Goal: Information Seeking & Learning: Learn about a topic

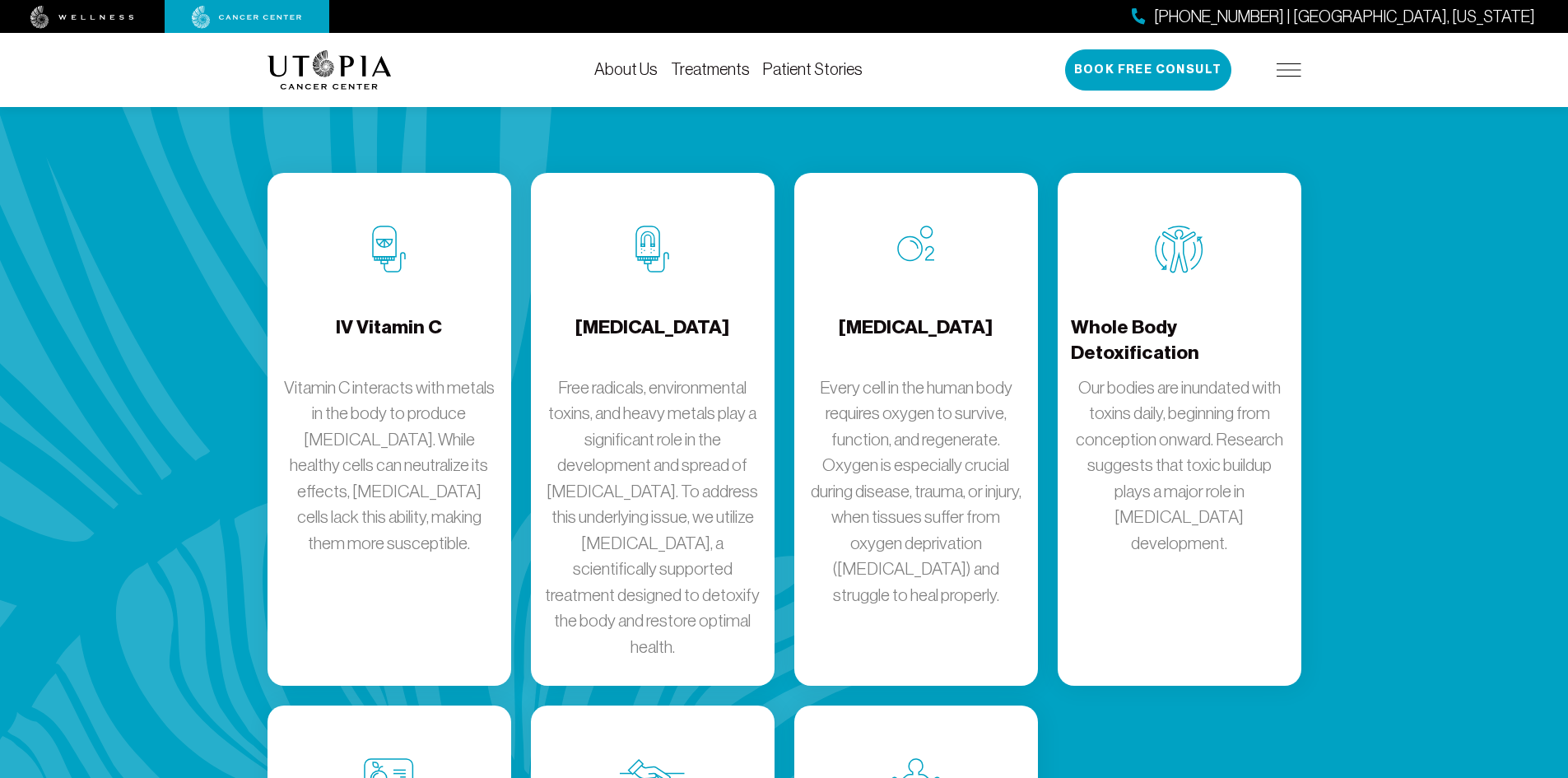
scroll to position [2222, 0]
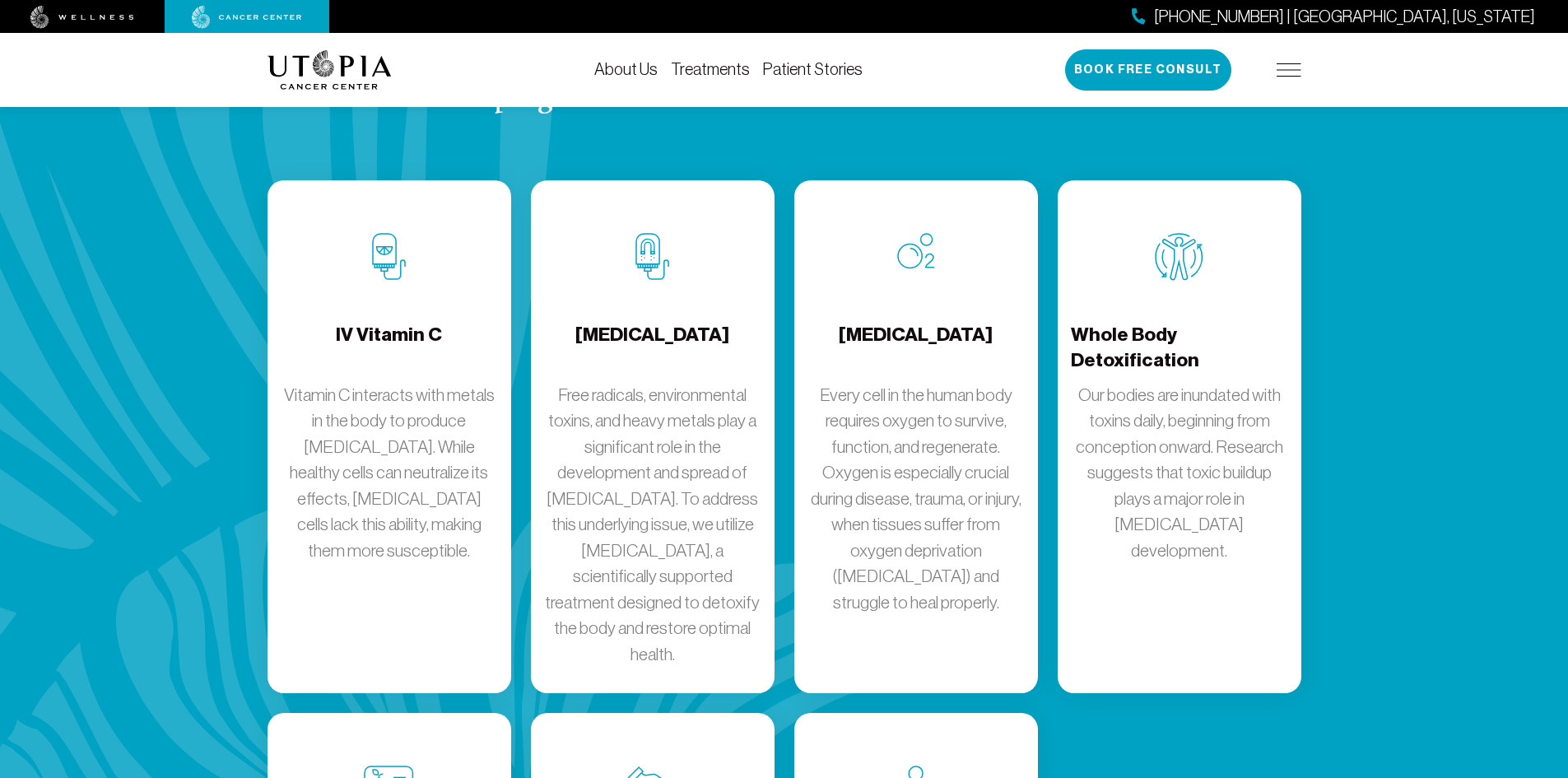
click at [1164, 575] on div "Whole Body Detoxification Our bodies are inundated with toxins daily, beginning…" at bounding box center [1179, 437] width 244 height 513
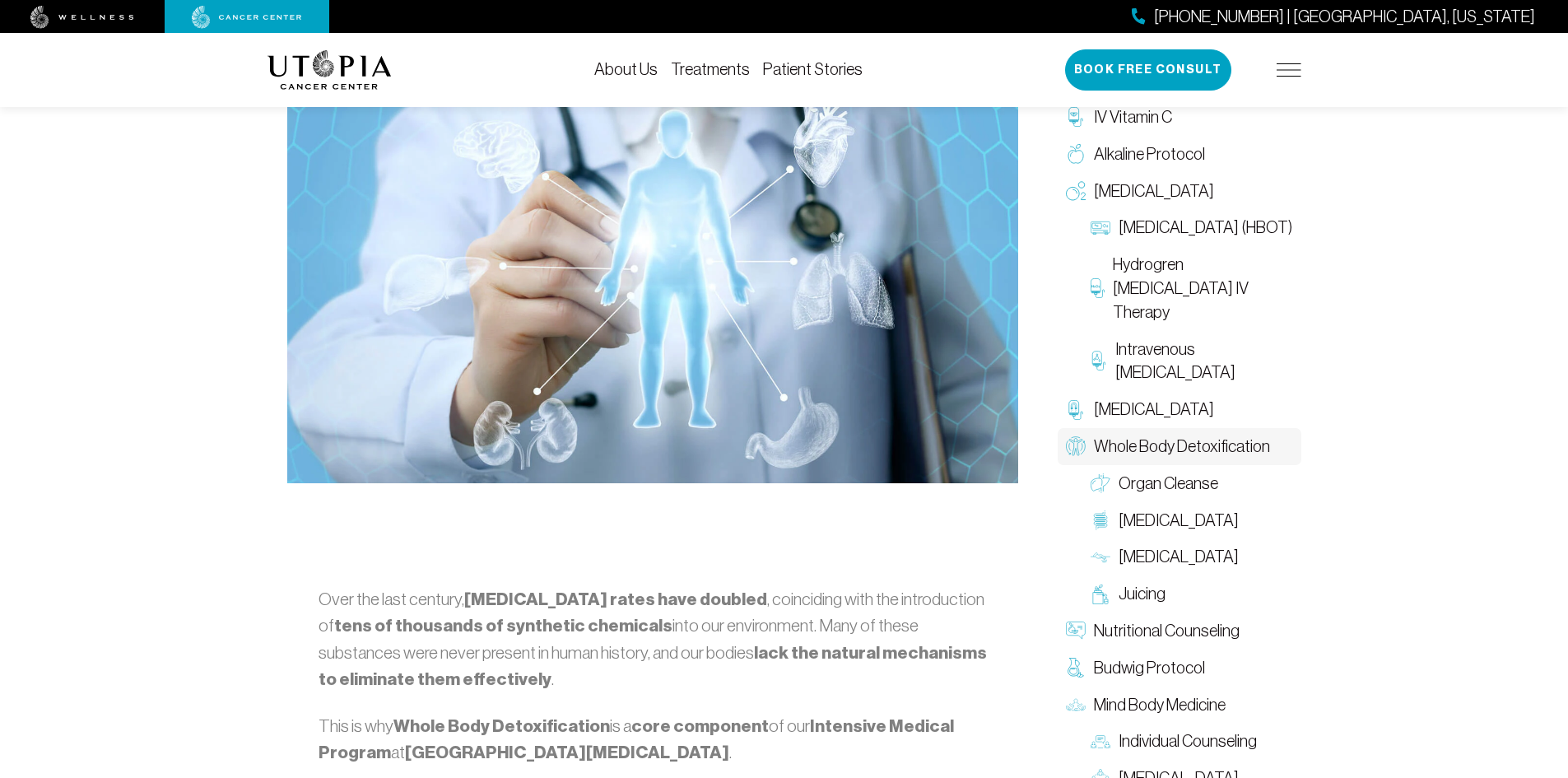
scroll to position [494, 0]
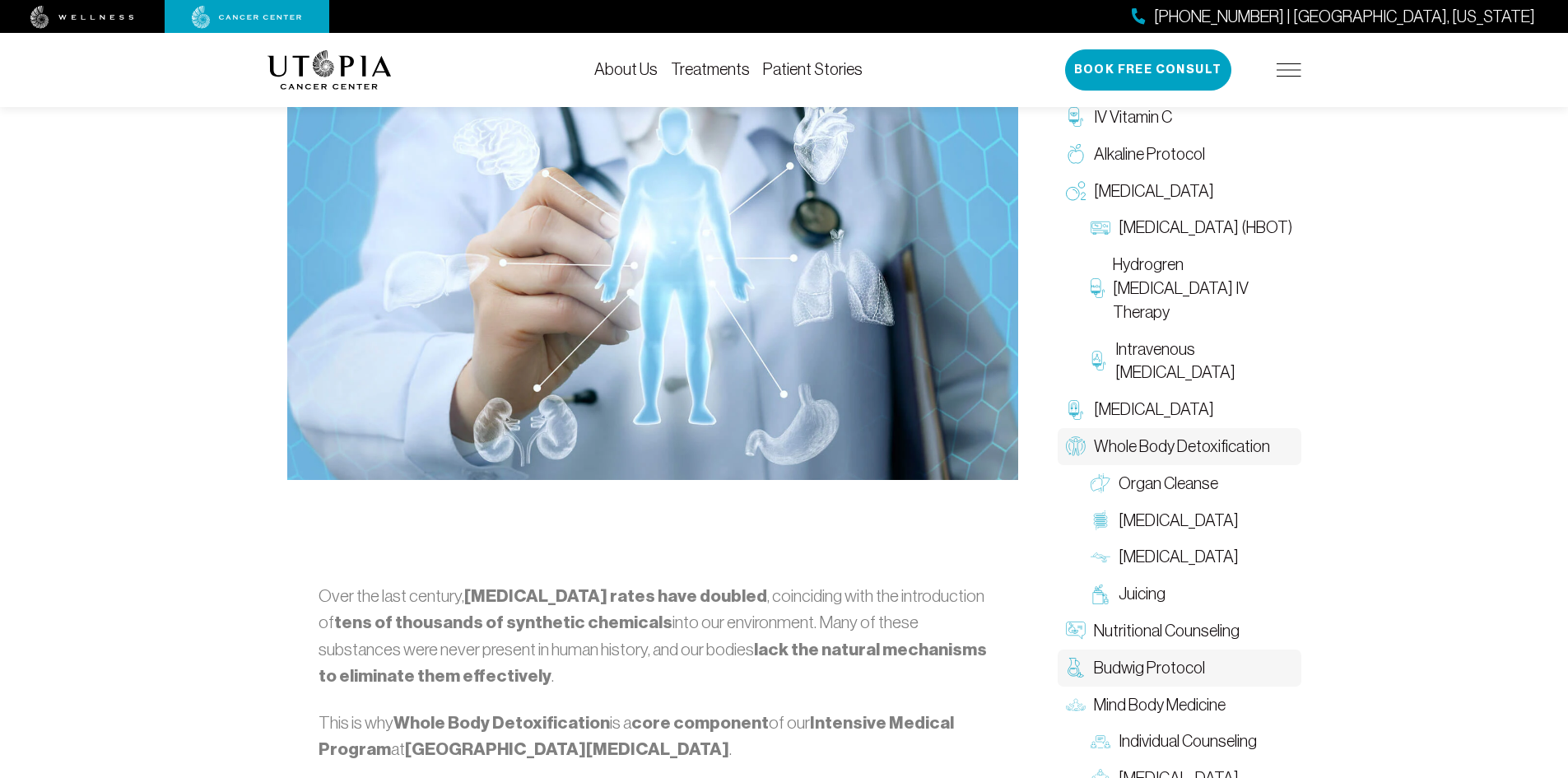
click at [1165, 671] on span "Budwig Protocol" at bounding box center [1150, 667] width 112 height 24
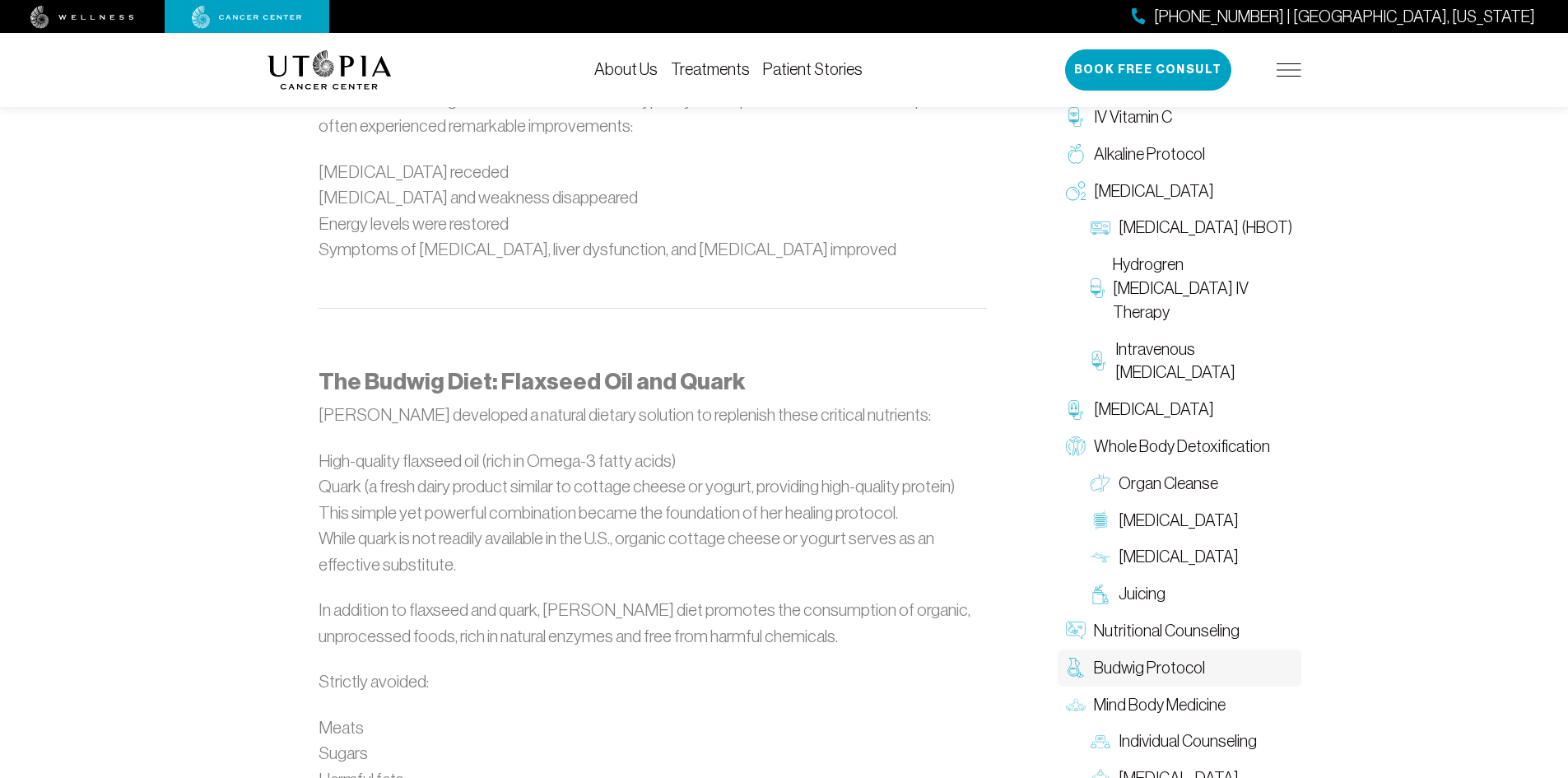
scroll to position [1391, 0]
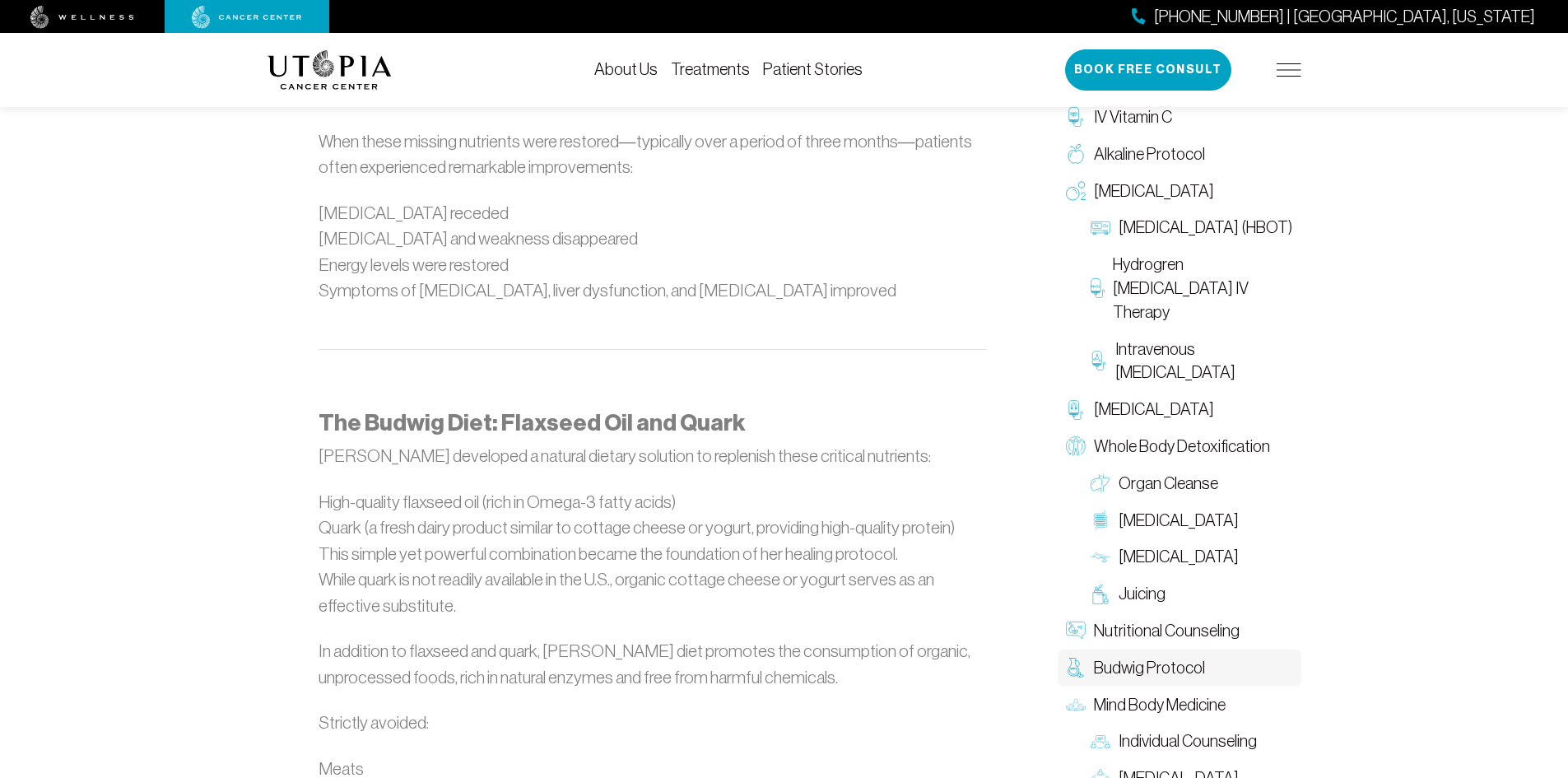
click at [1139, 663] on span "Budwig Protocol" at bounding box center [1150, 667] width 112 height 24
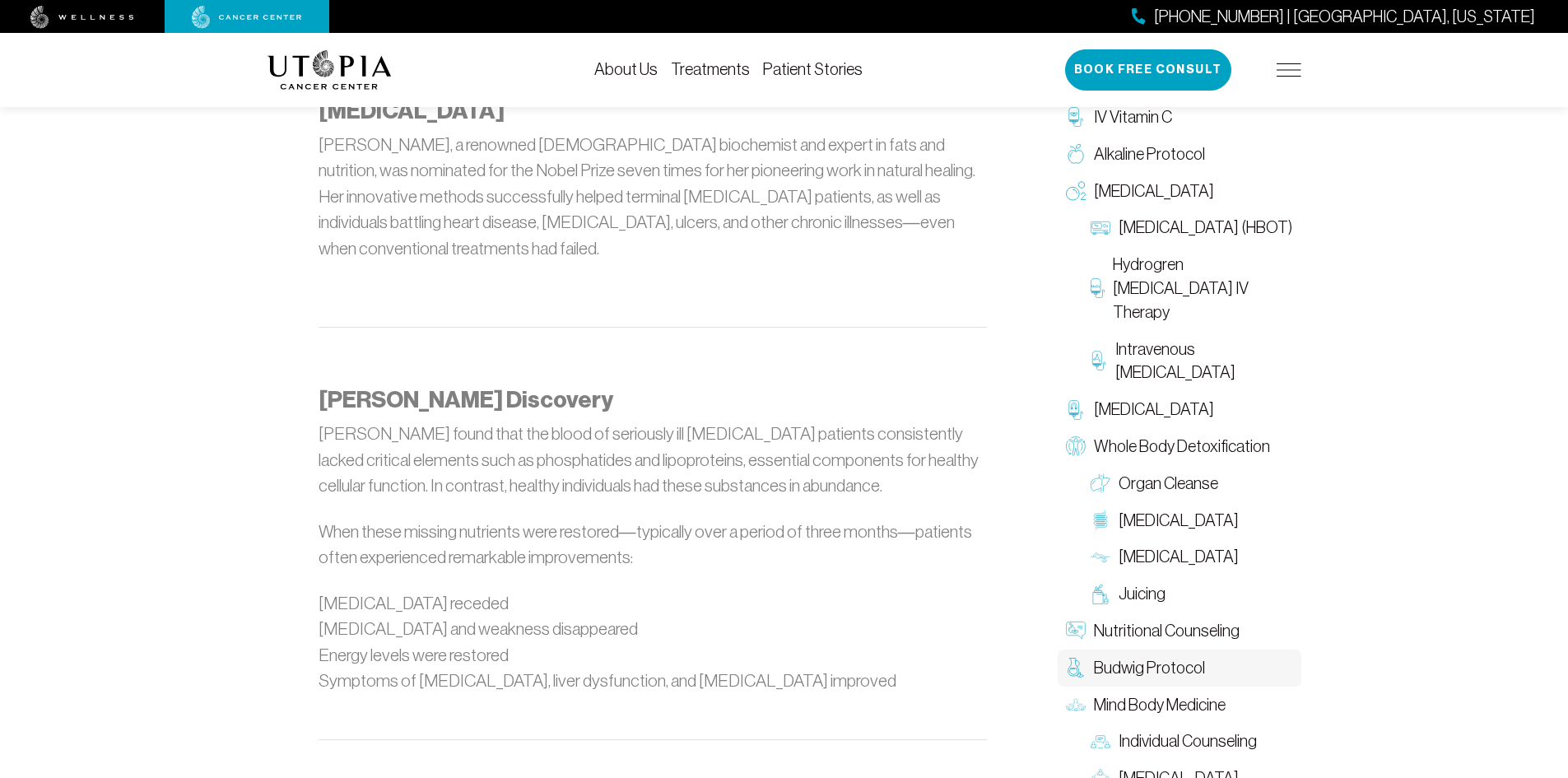
scroll to position [905, 0]
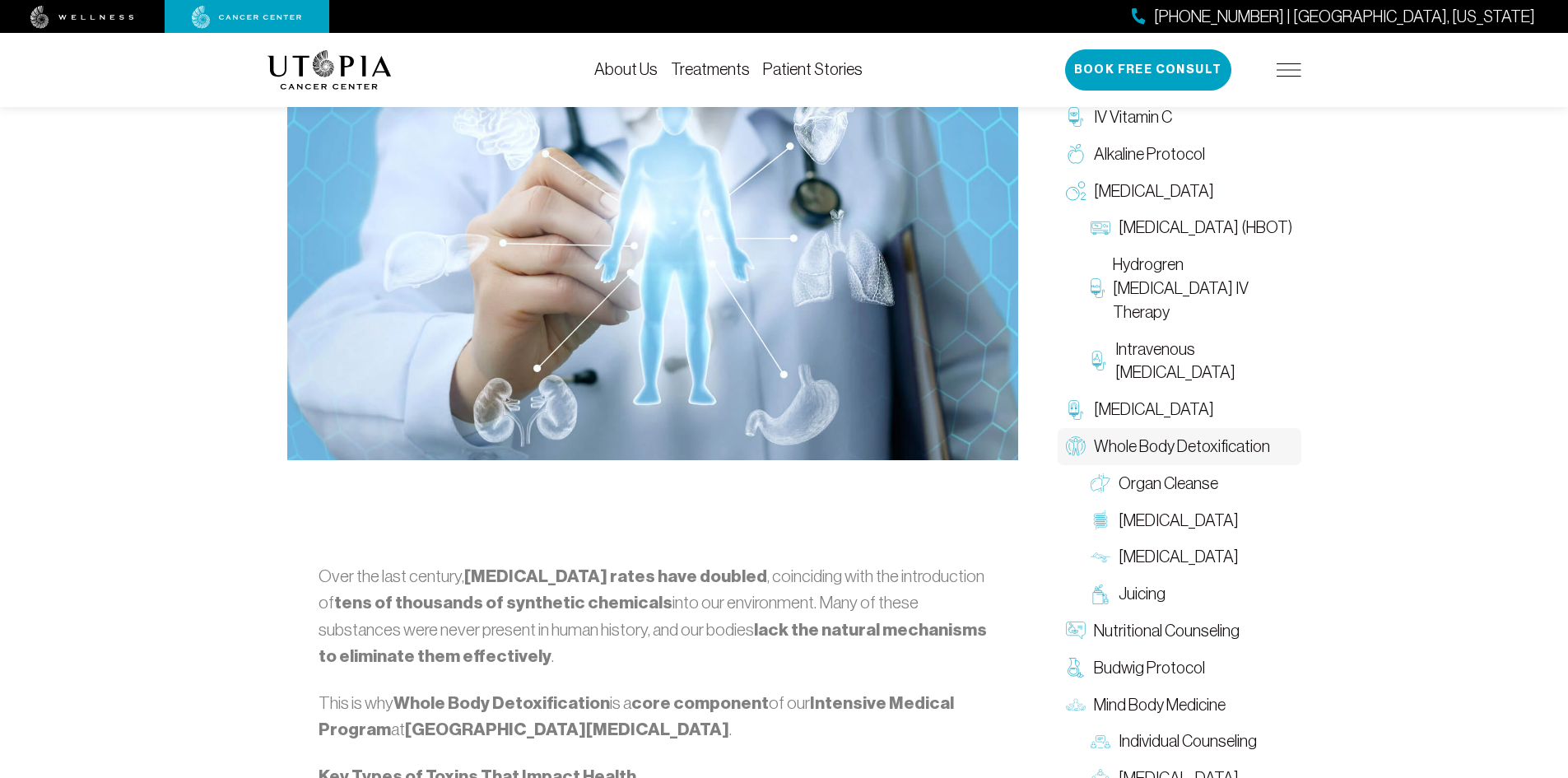
scroll to position [494, 0]
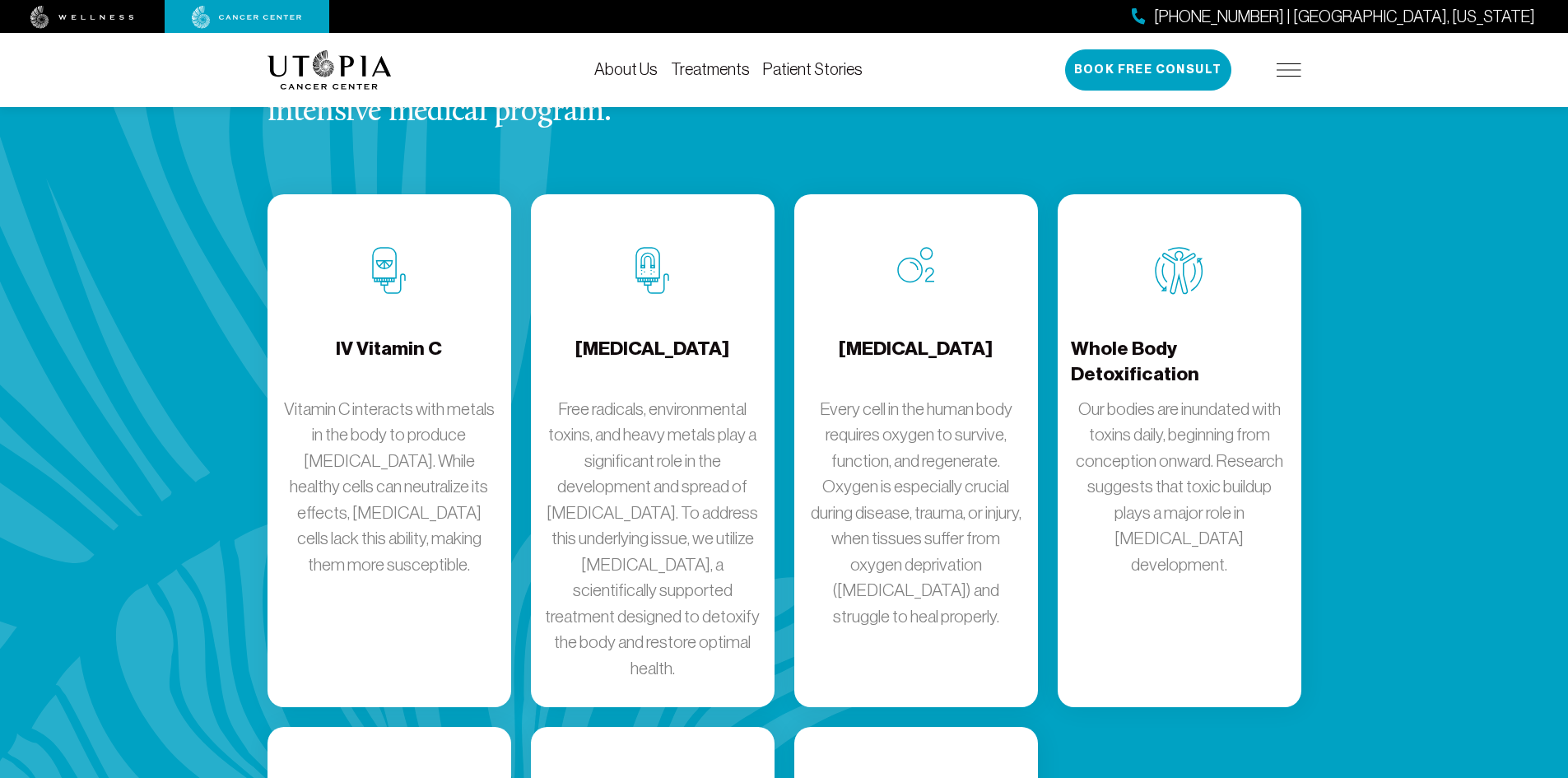
scroll to position [2222, 0]
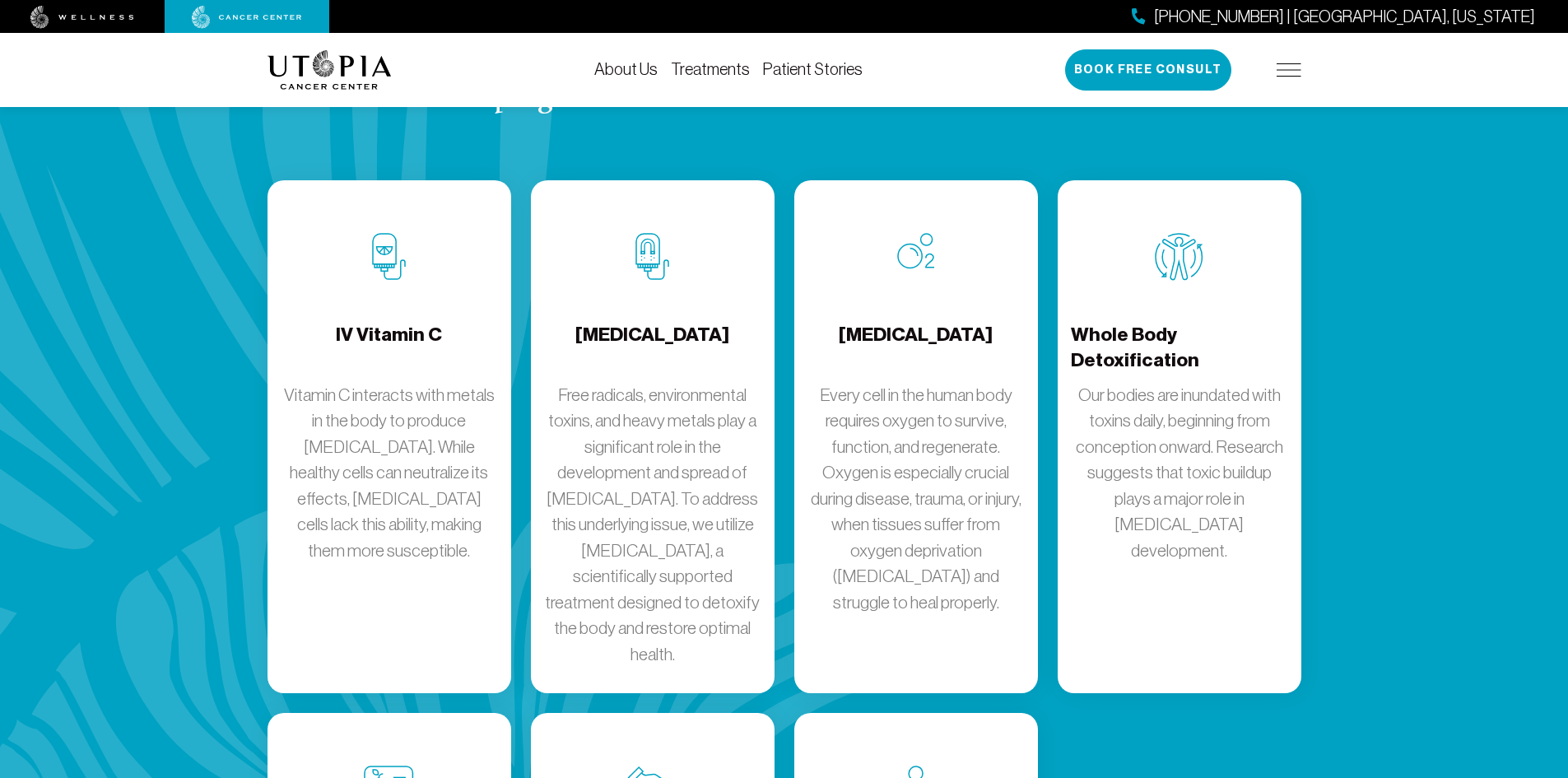
click at [602, 589] on p "Free radicals, environmental toxins, and heavy metals play a significant role i…" at bounding box center [653, 525] width 217 height 285
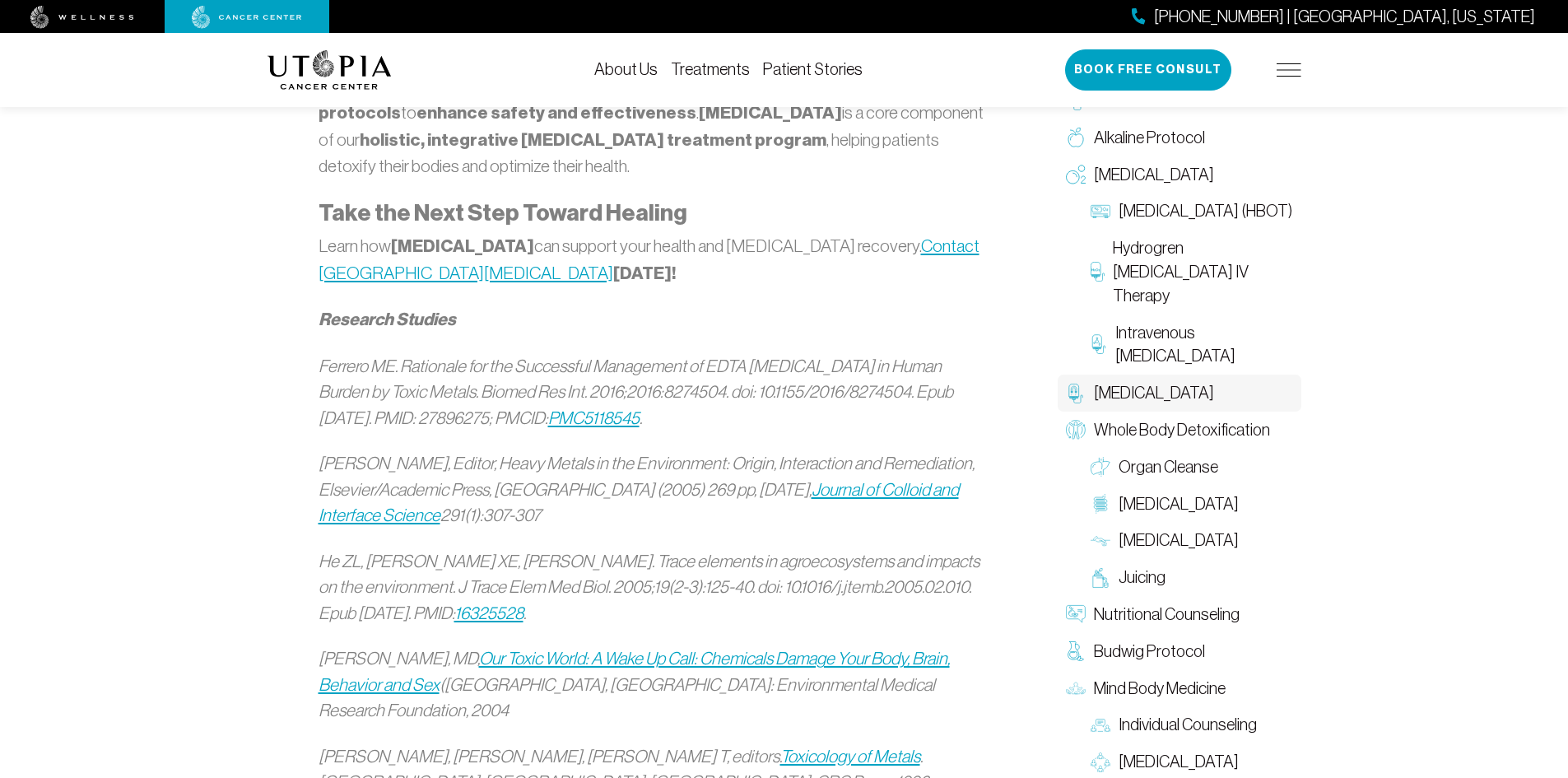
scroll to position [2140, 0]
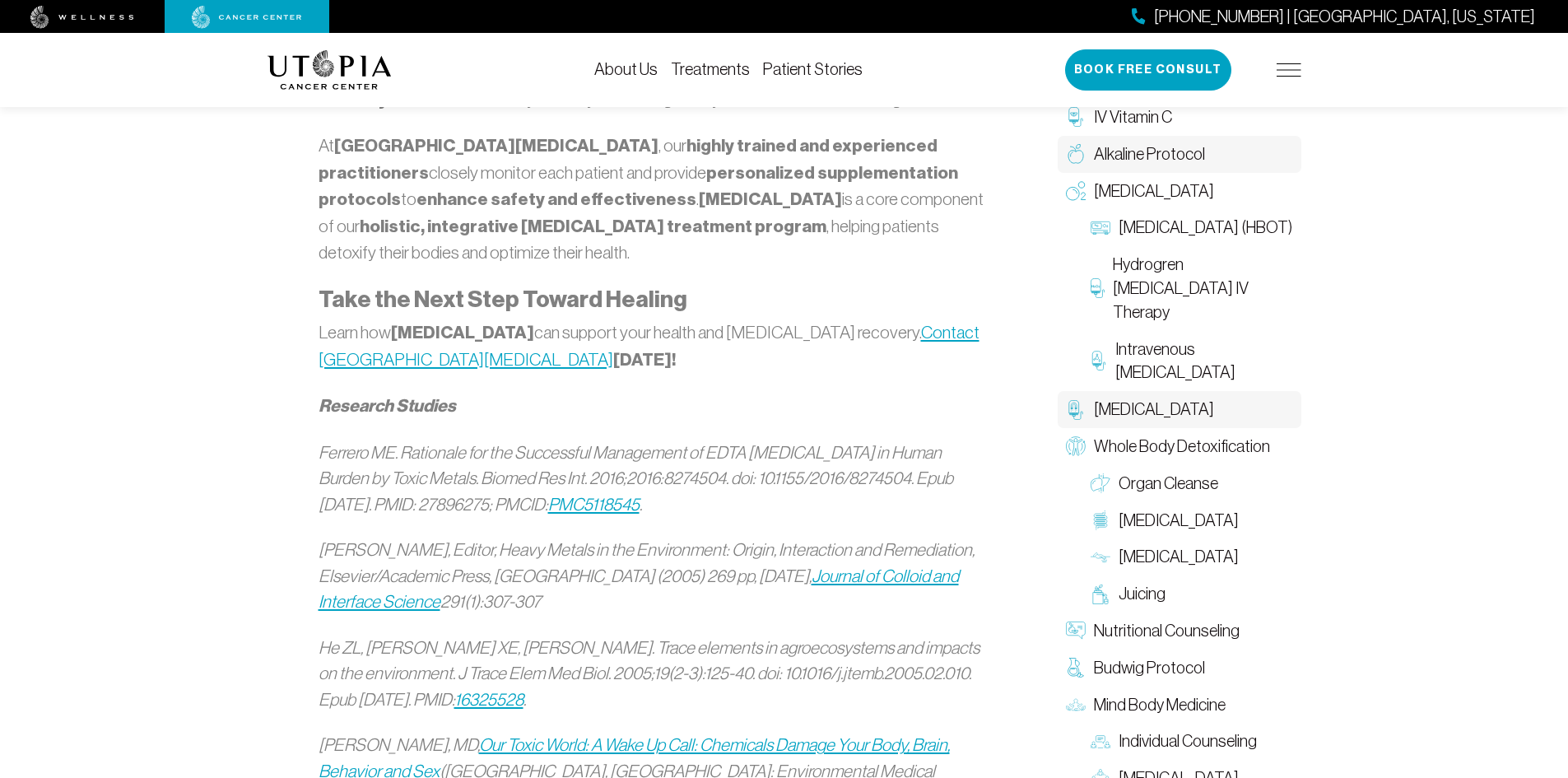
click at [1113, 154] on span "Alkaline Protocol" at bounding box center [1150, 154] width 112 height 24
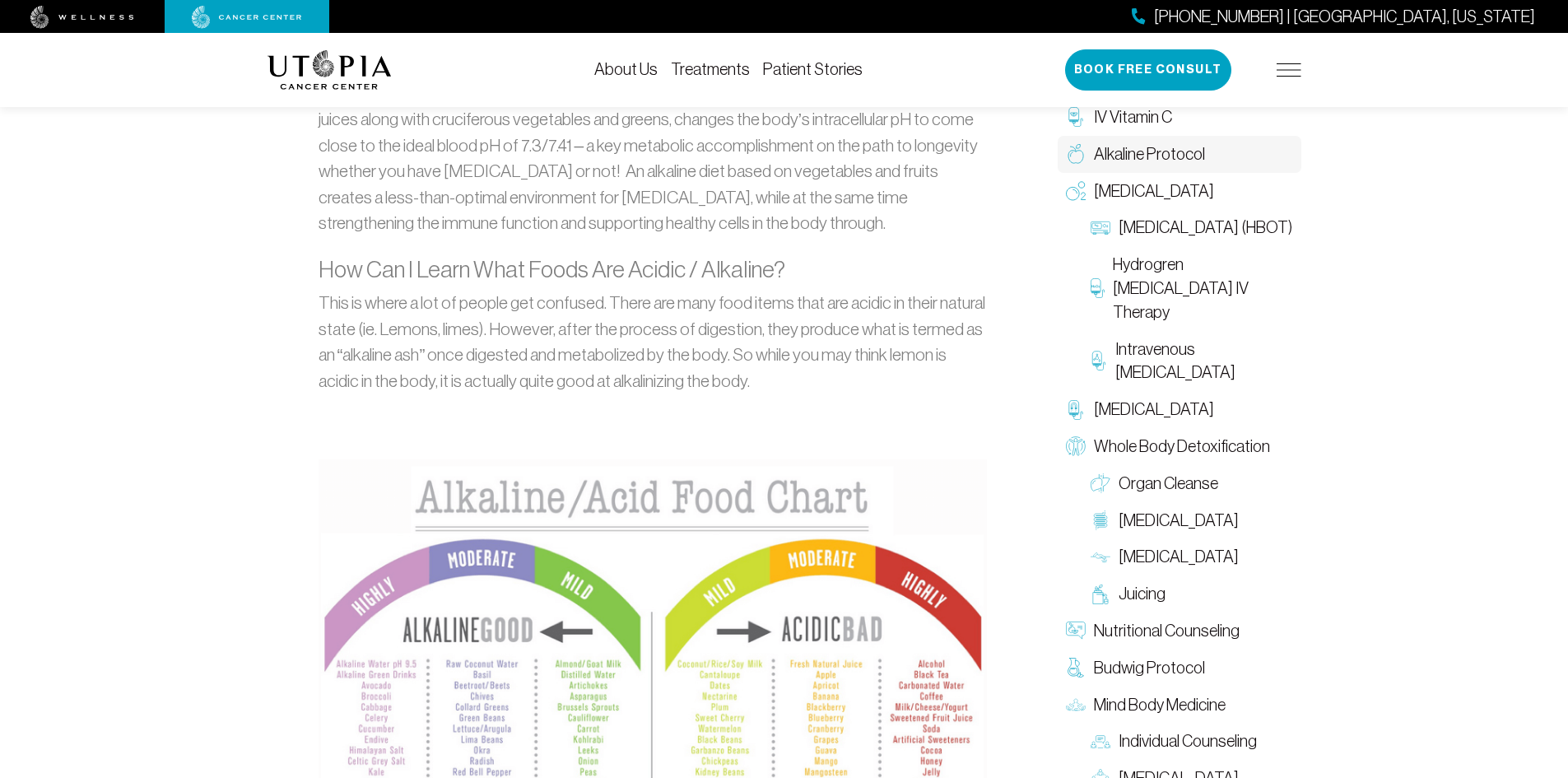
scroll to position [1152, 0]
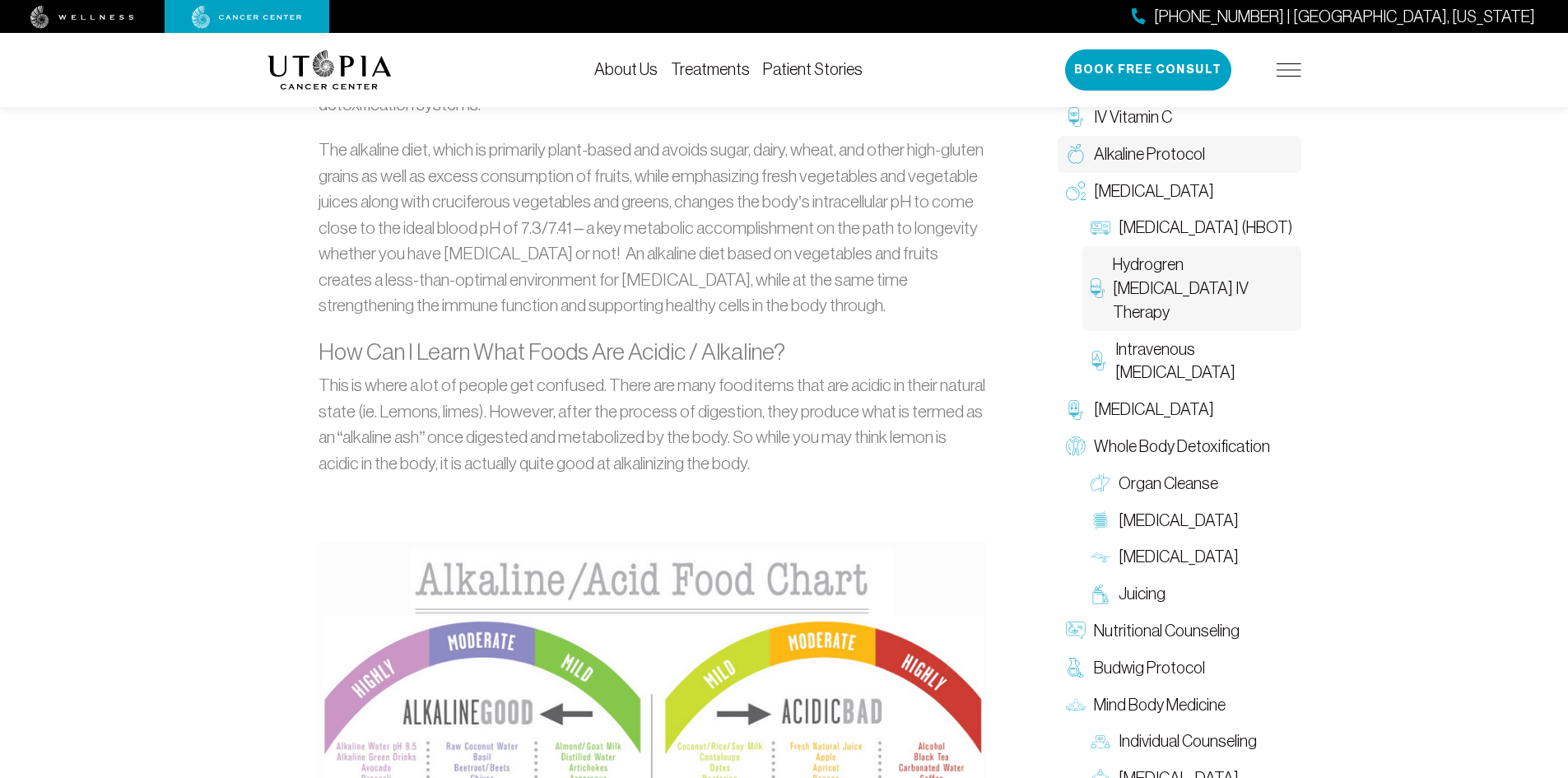
click at [1160, 308] on span "Hydrogren [MEDICAL_DATA] IV Therapy" at bounding box center [1203, 287] width 180 height 71
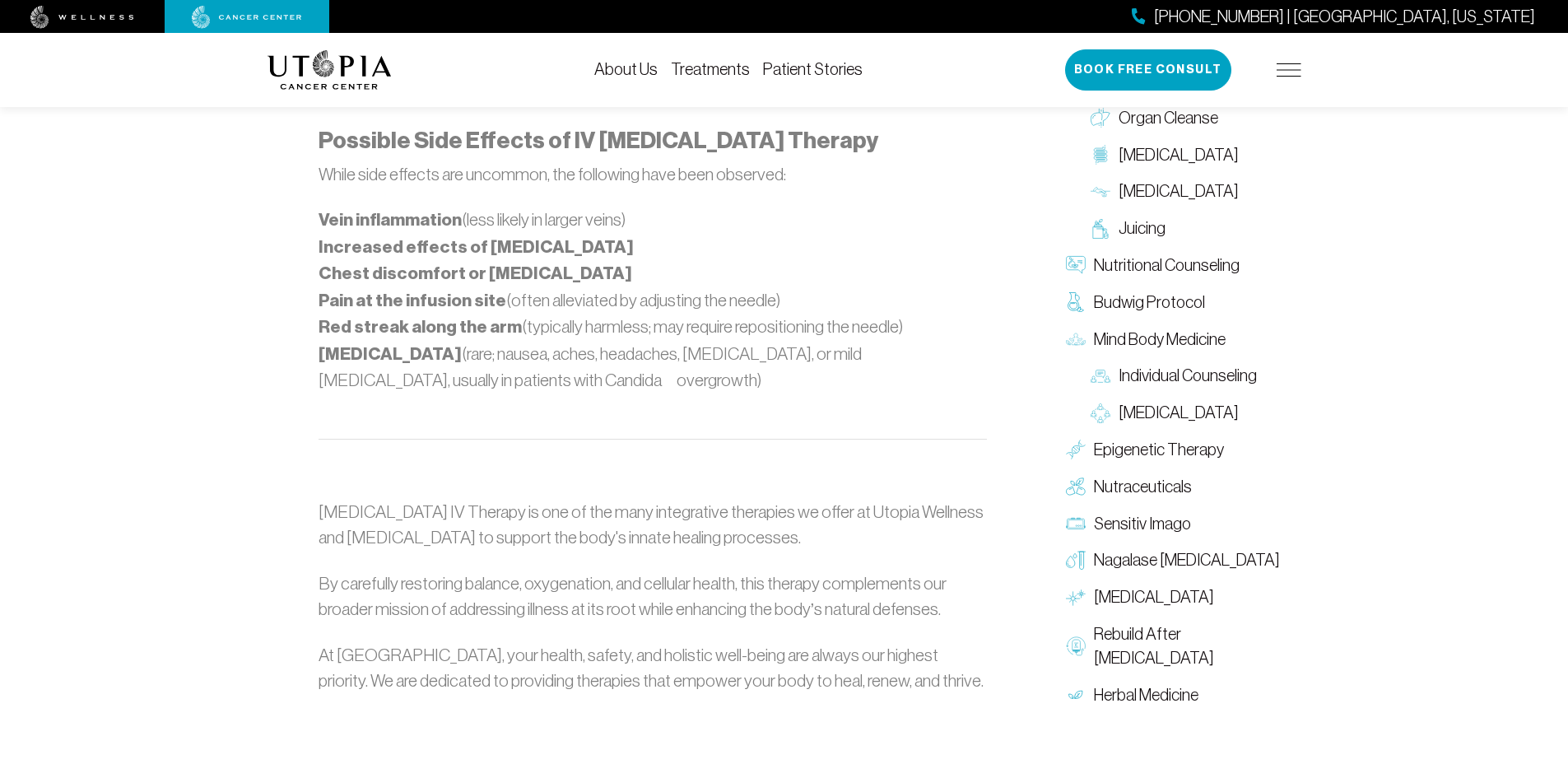
scroll to position [1646, 0]
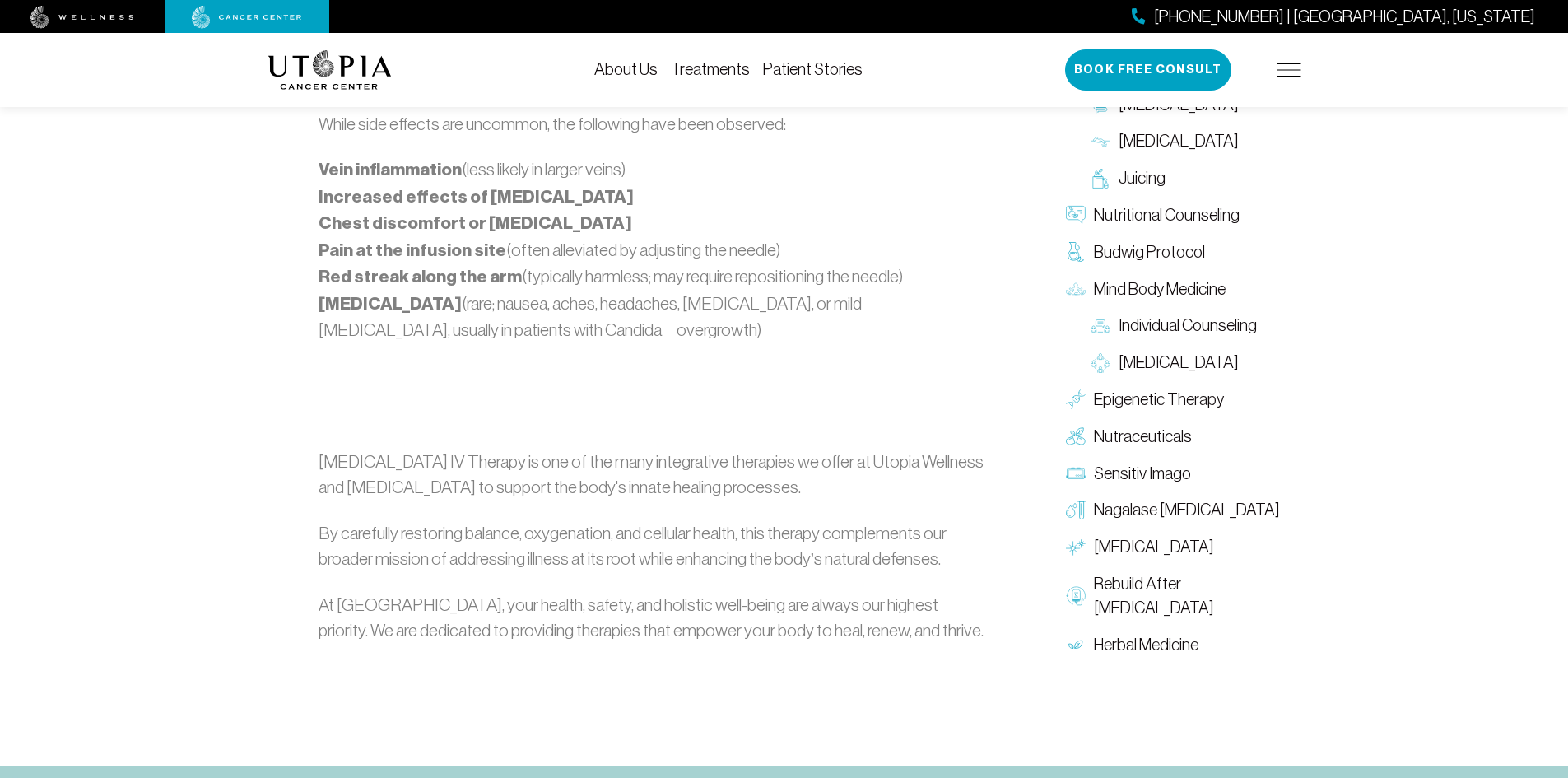
drag, startPoint x: 912, startPoint y: 479, endPoint x: 941, endPoint y: 491, distance: 31.4
drag, startPoint x: 941, startPoint y: 491, endPoint x: 979, endPoint y: 654, distance: 167.4
click at [981, 660] on section "At [GEOGRAPHIC_DATA], we offer [MEDICAL_DATA] IV Therapyas part of our holistic…" at bounding box center [653, 25] width 770 height 1479
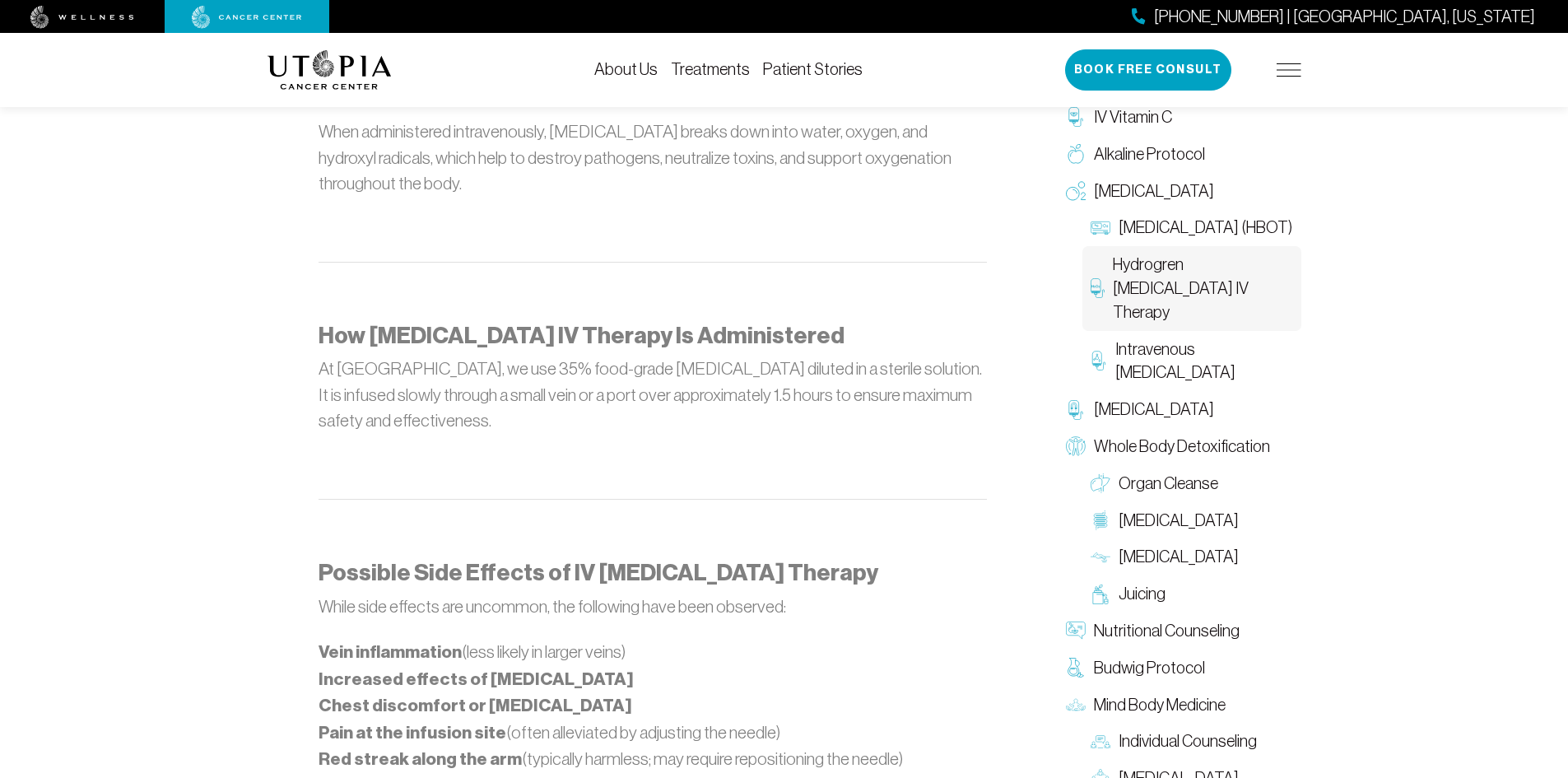
scroll to position [1152, 0]
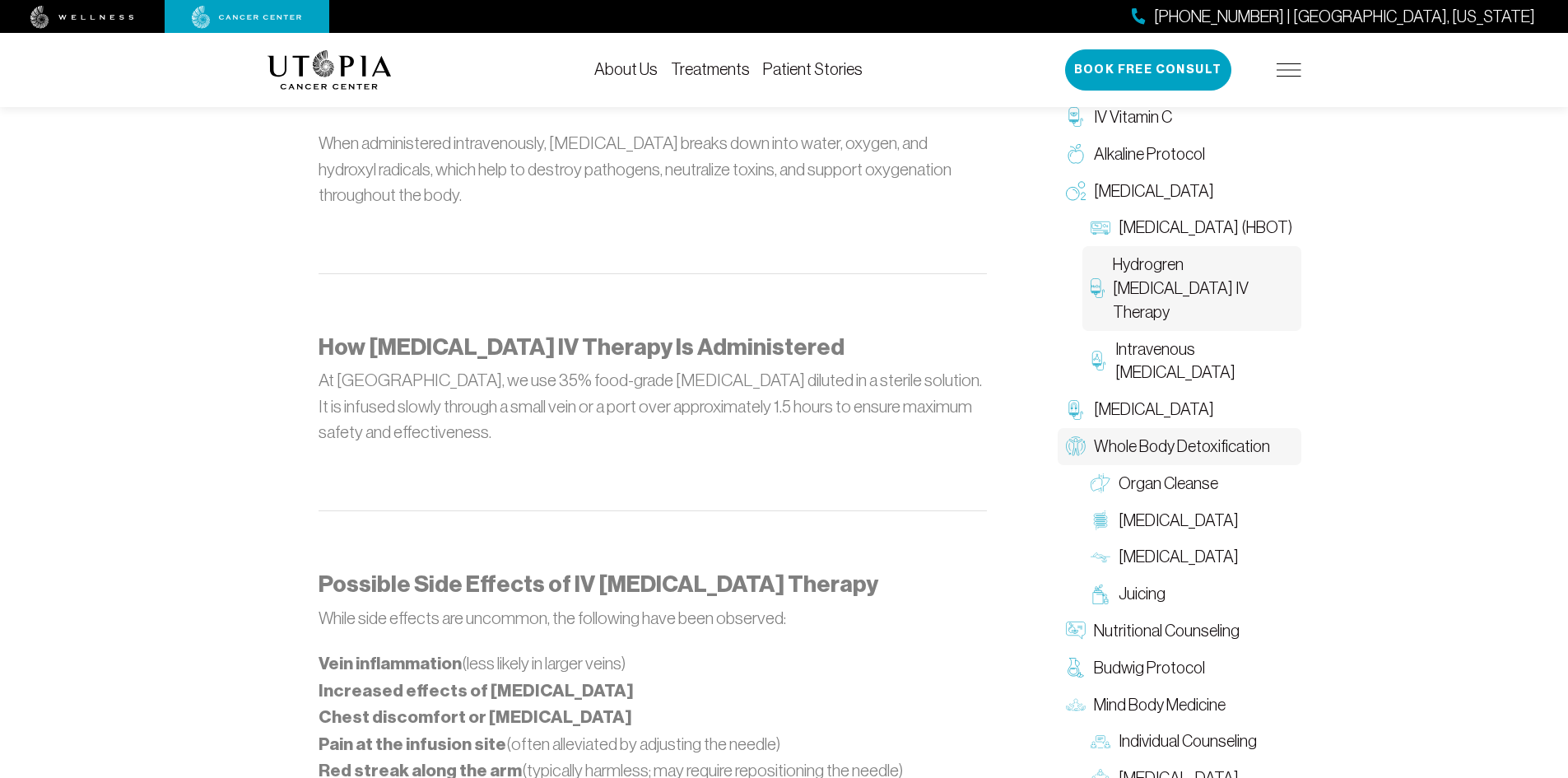
click at [1160, 448] on span "Whole Body Detoxification" at bounding box center [1183, 446] width 177 height 24
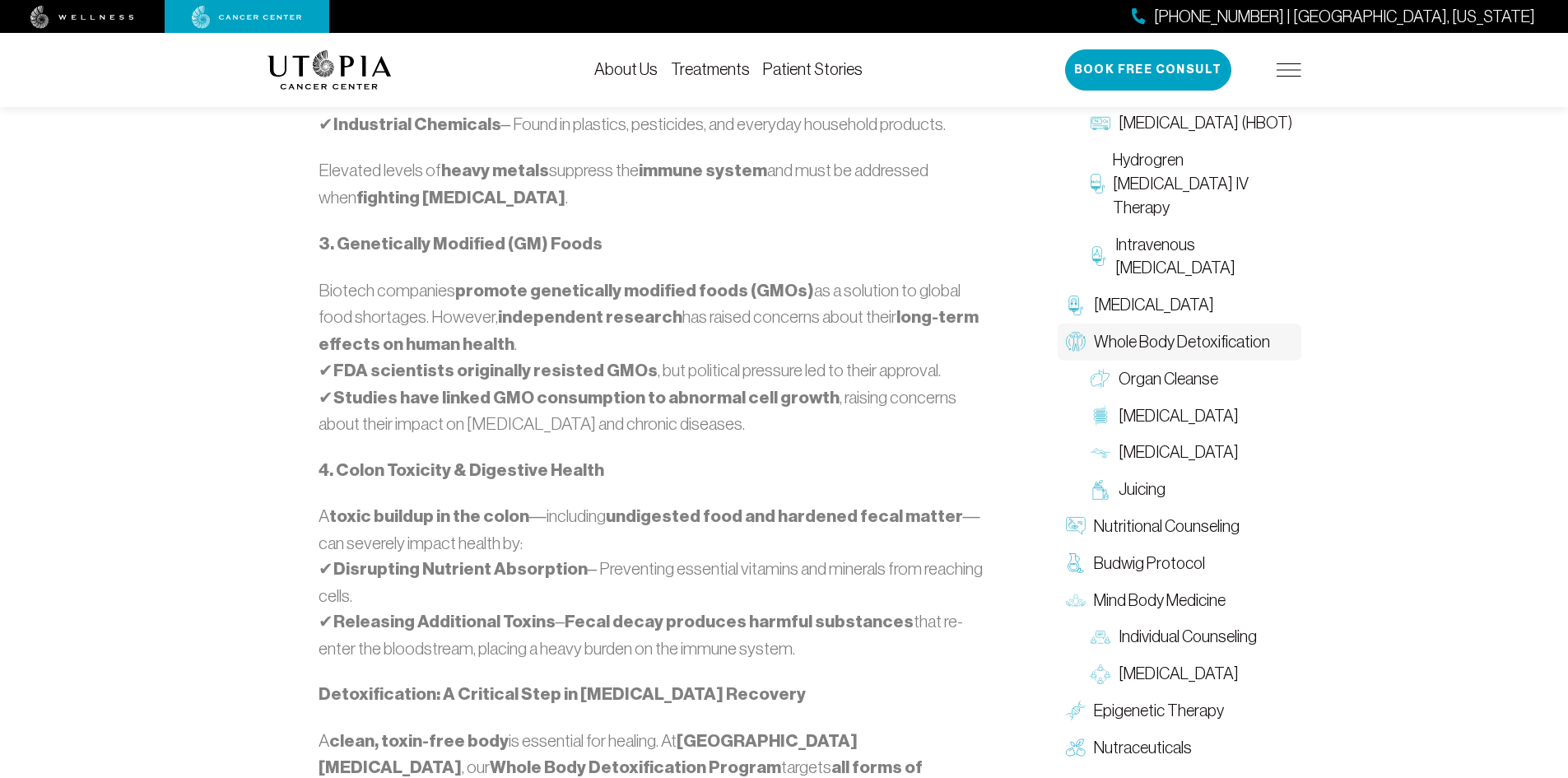
scroll to position [1646, 0]
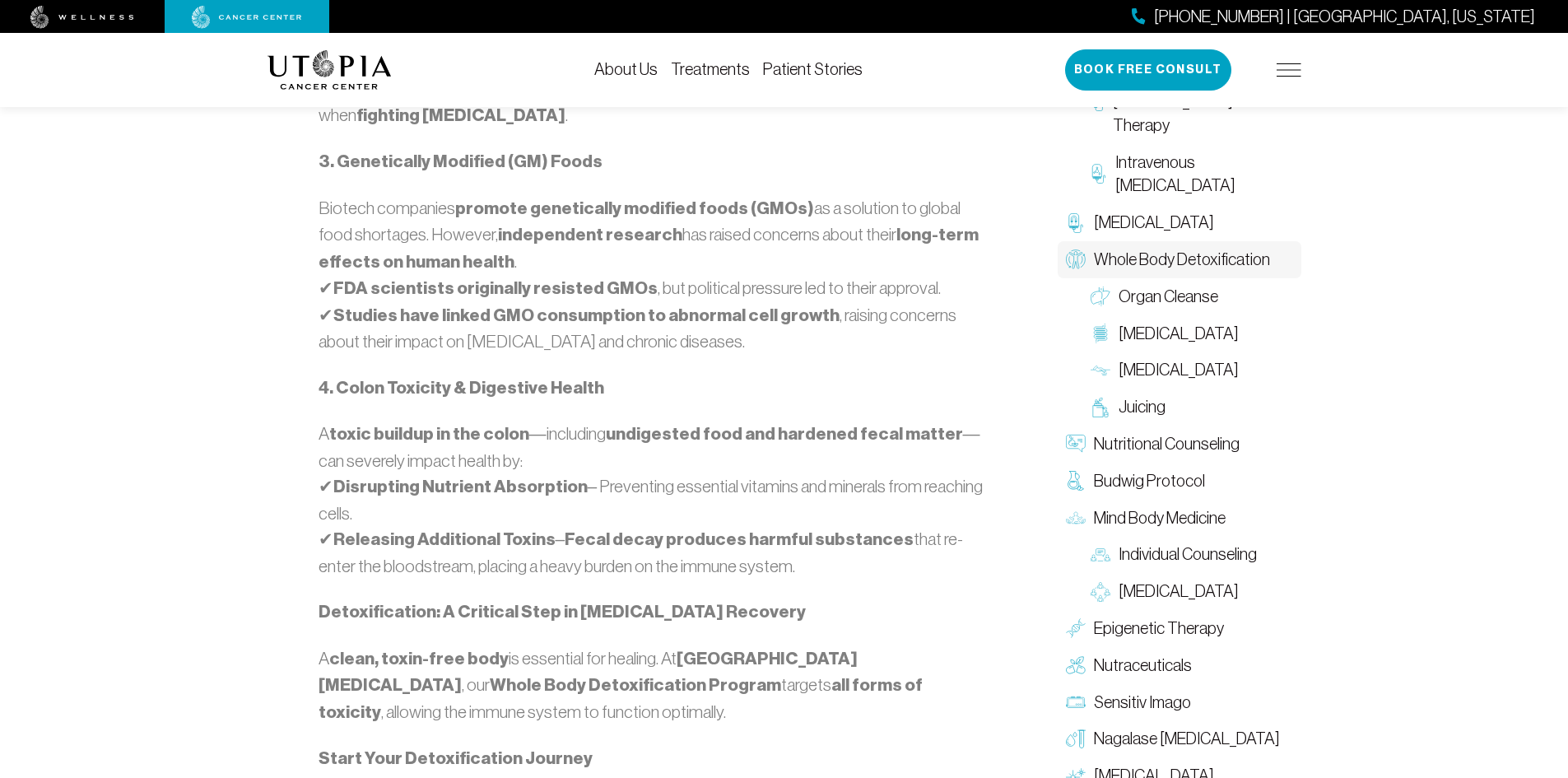
drag, startPoint x: 861, startPoint y: 580, endPoint x: 848, endPoint y: 587, distance: 14.8
click at [860, 550] on strong "Fecal decay produces harmful substances" at bounding box center [739, 539] width 349 height 21
drag, startPoint x: 57, startPoint y: 689, endPoint x: 1197, endPoint y: 765, distance: 1142.5
click at [1197, 721] on link "Sensitiv Imago" at bounding box center [1179, 702] width 244 height 37
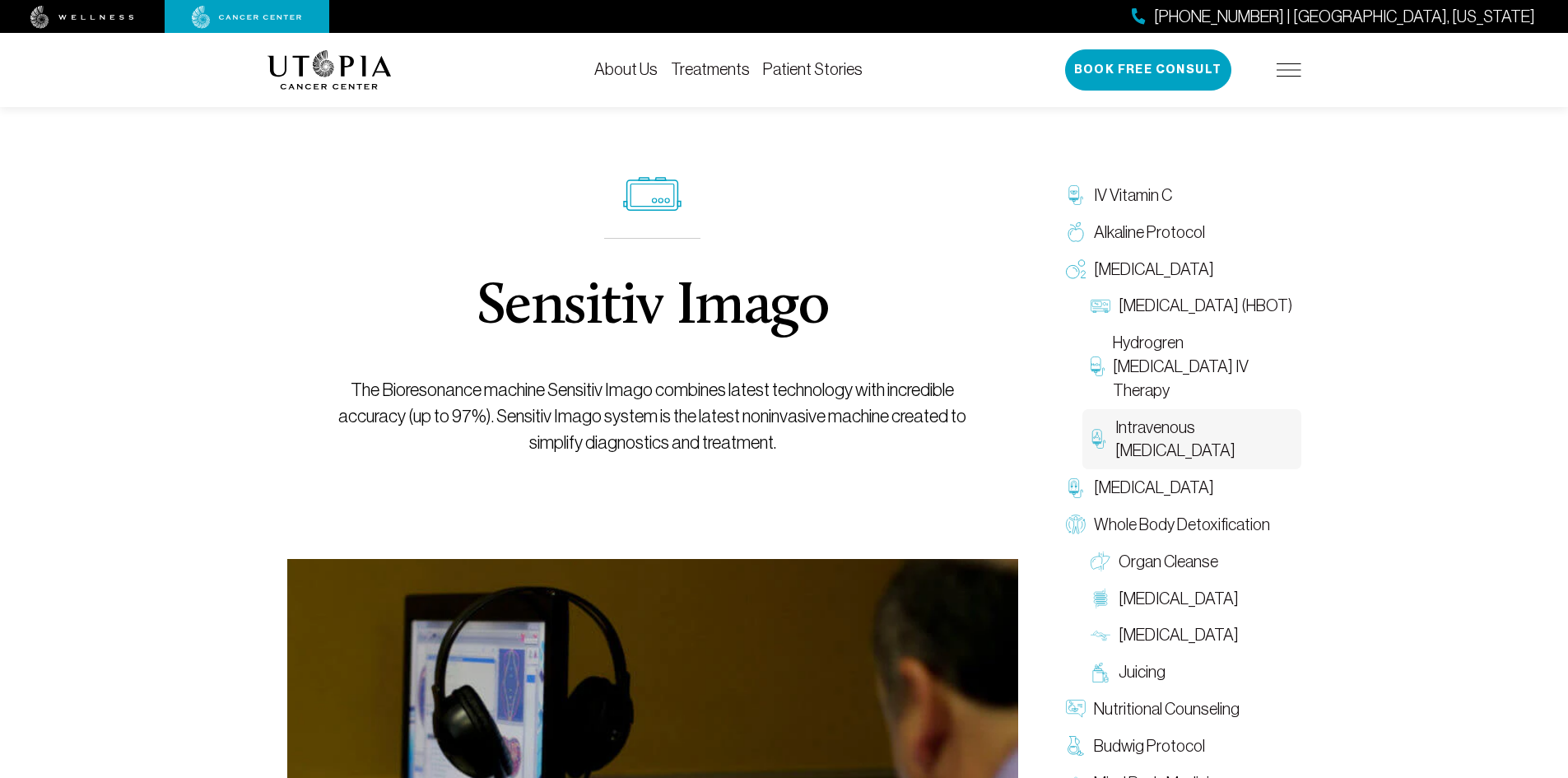
click at [1150, 425] on span "Intravenous [MEDICAL_DATA]" at bounding box center [1204, 438] width 177 height 48
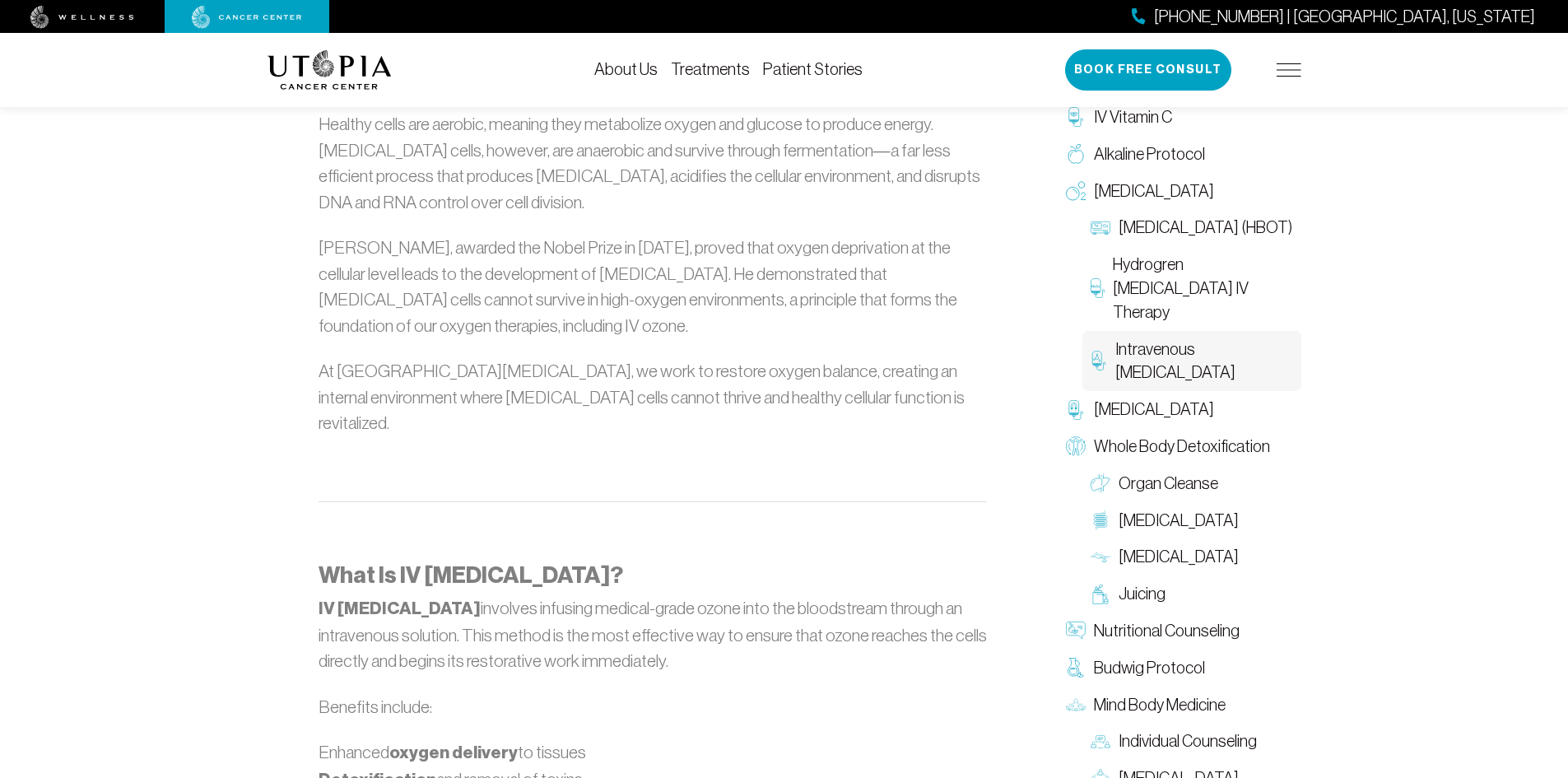
scroll to position [1810, 0]
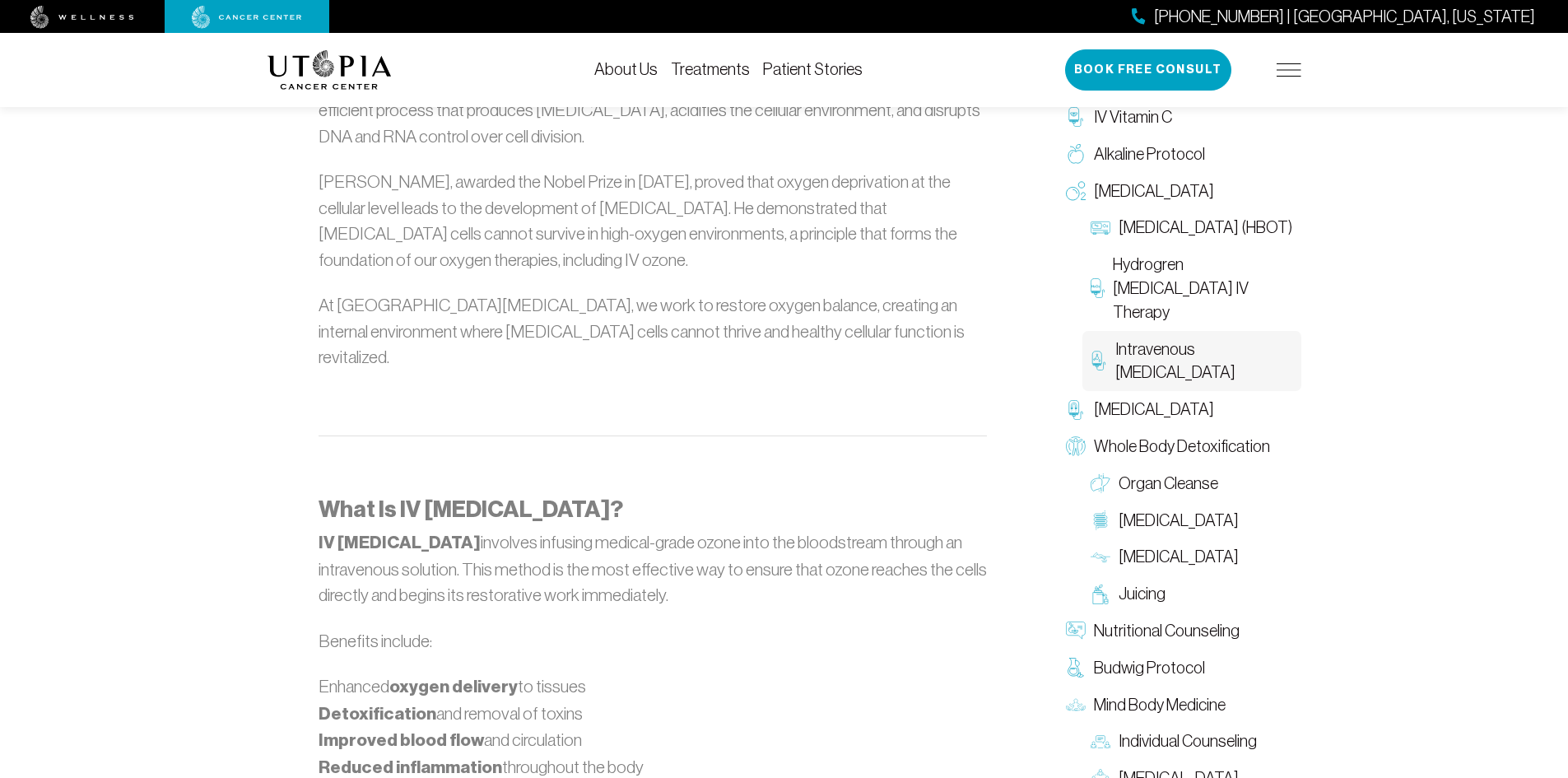
drag, startPoint x: 76, startPoint y: 187, endPoint x: 256, endPoint y: 166, distance: 181.2
click at [256, 166] on div "Intravenous [MEDICAL_DATA] At [GEOGRAPHIC_DATA][MEDICAL_DATA], we recognize tha…" at bounding box center [784, 491] width 1568 height 4455
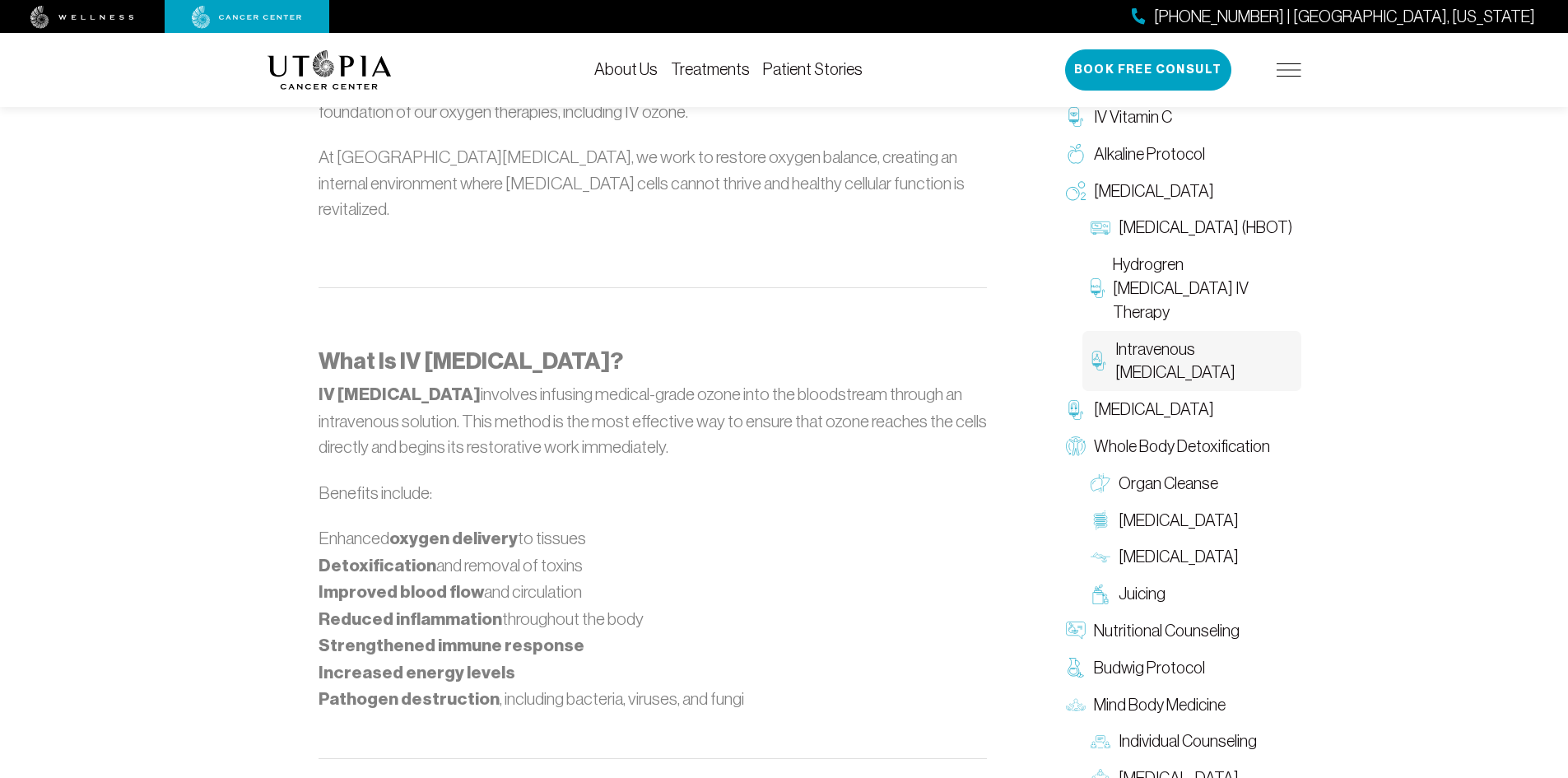
scroll to position [1975, 0]
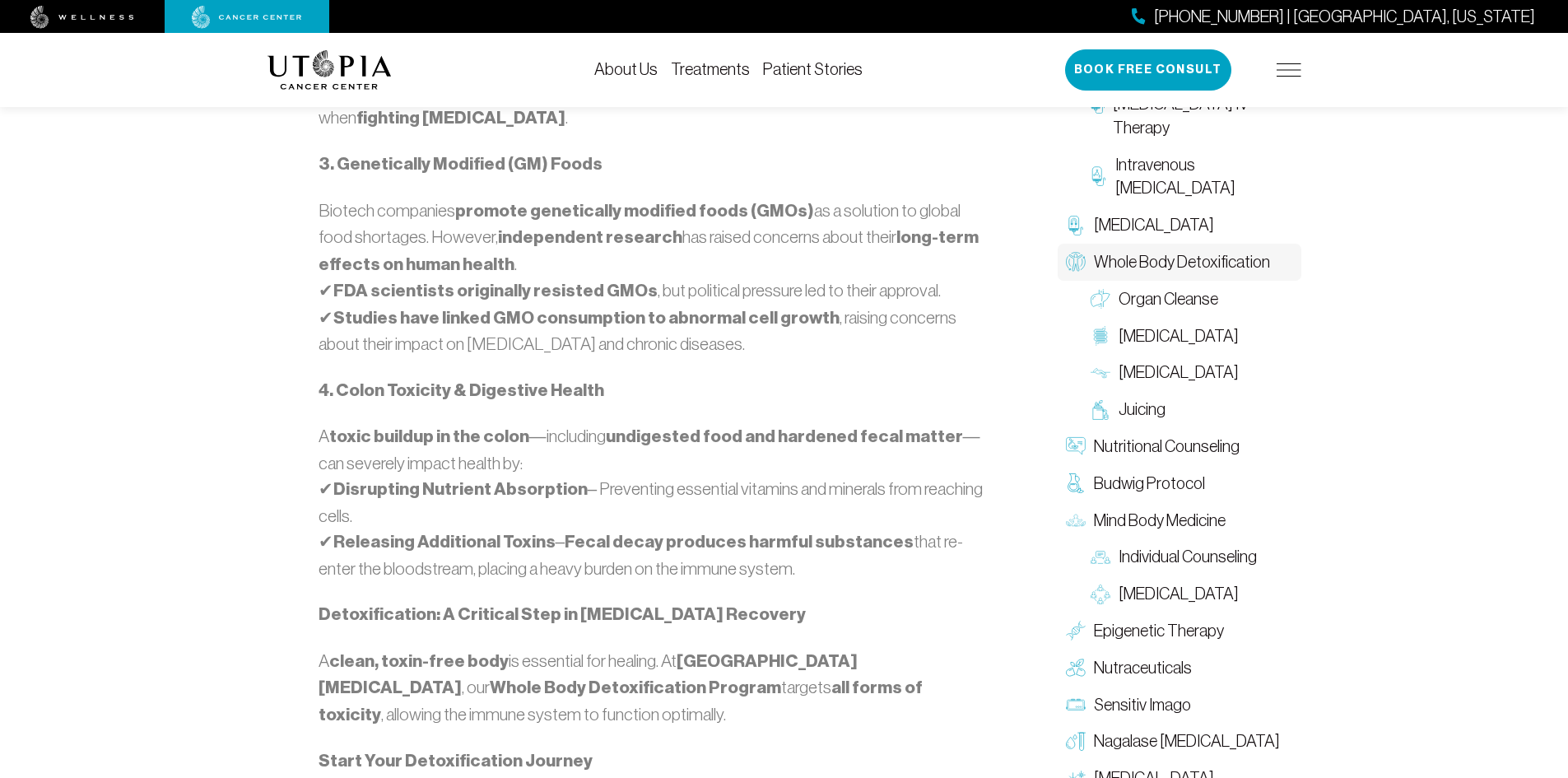
scroll to position [1646, 0]
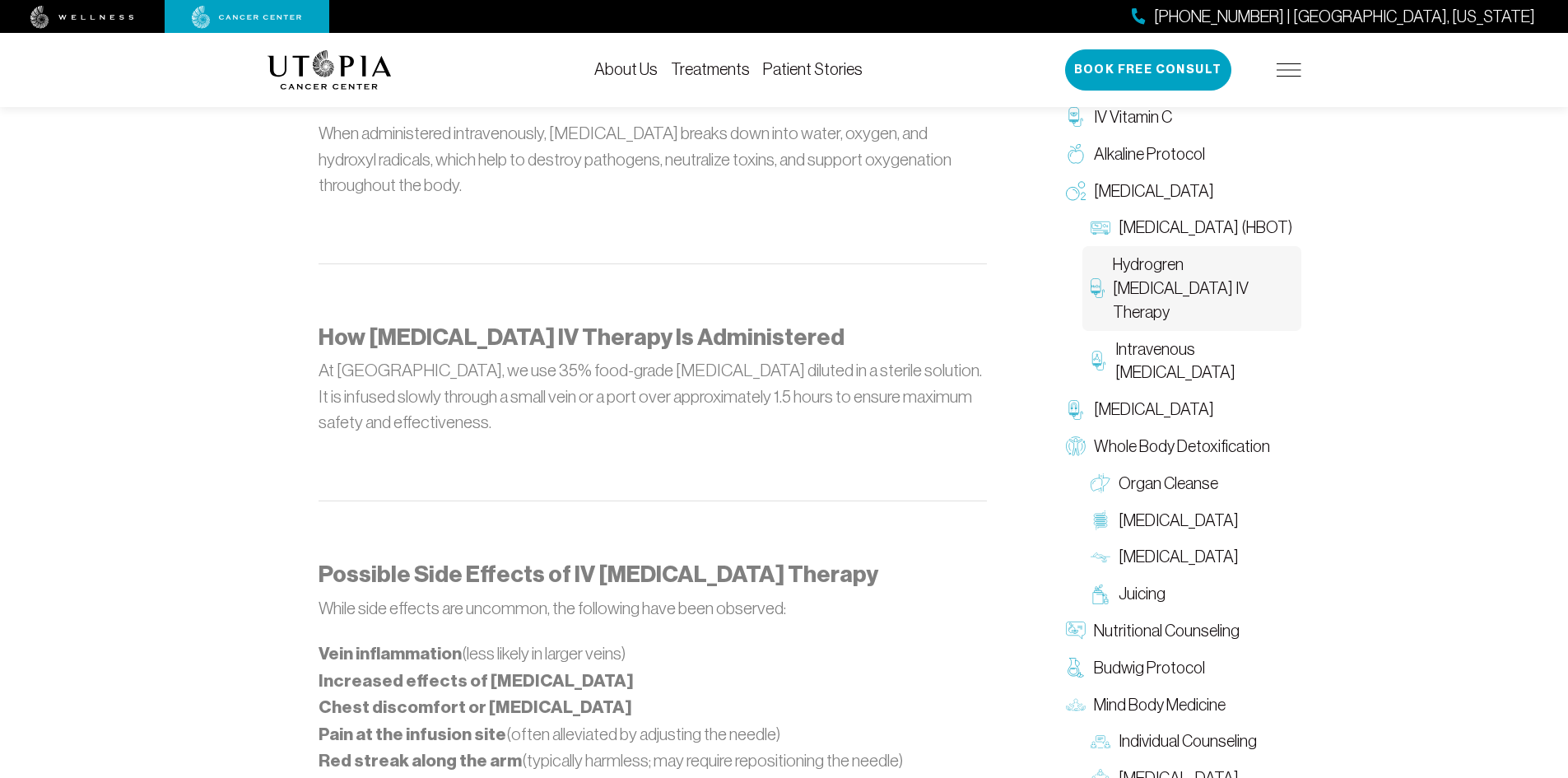
scroll to position [1152, 0]
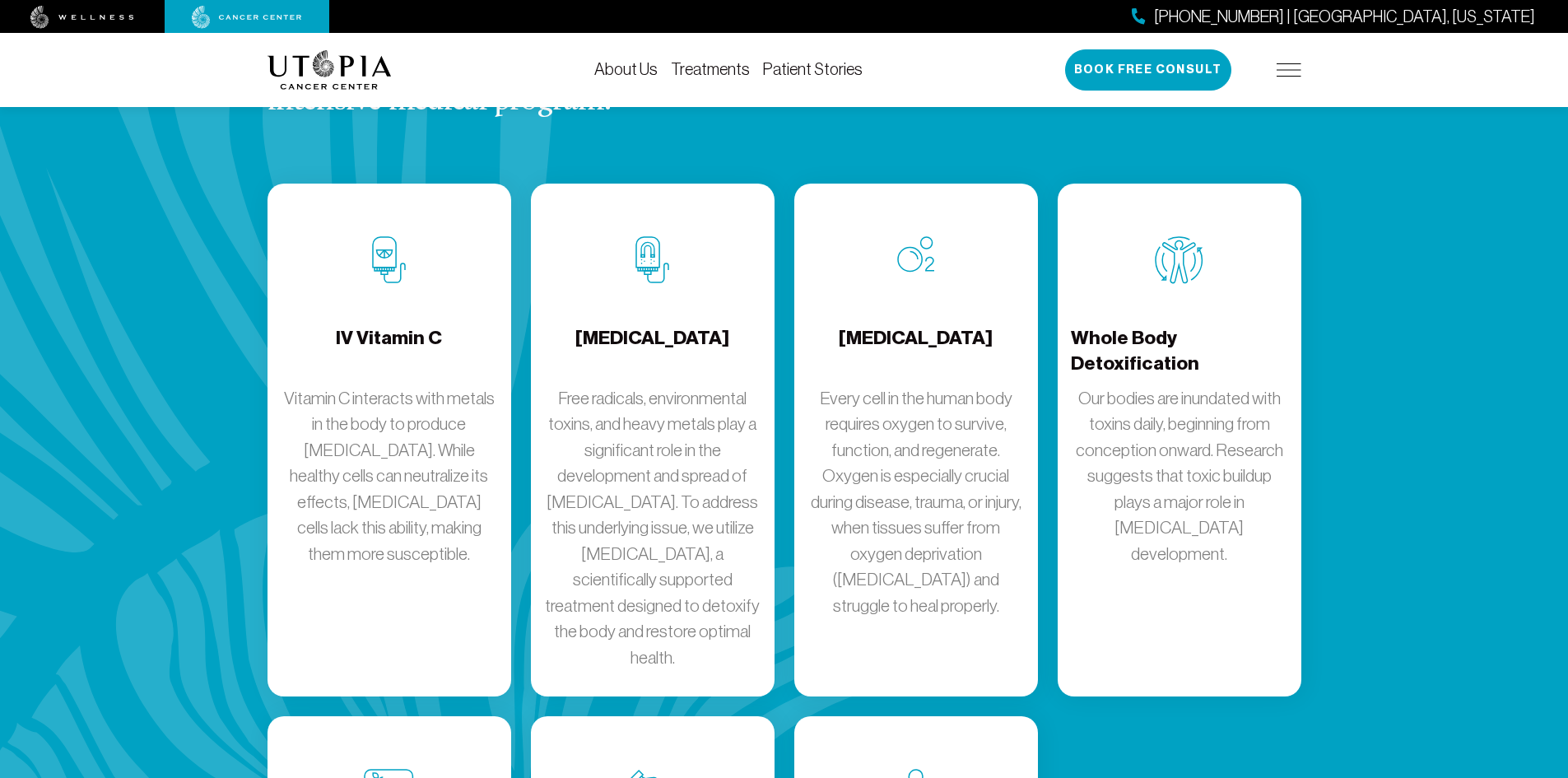
scroll to position [2222, 0]
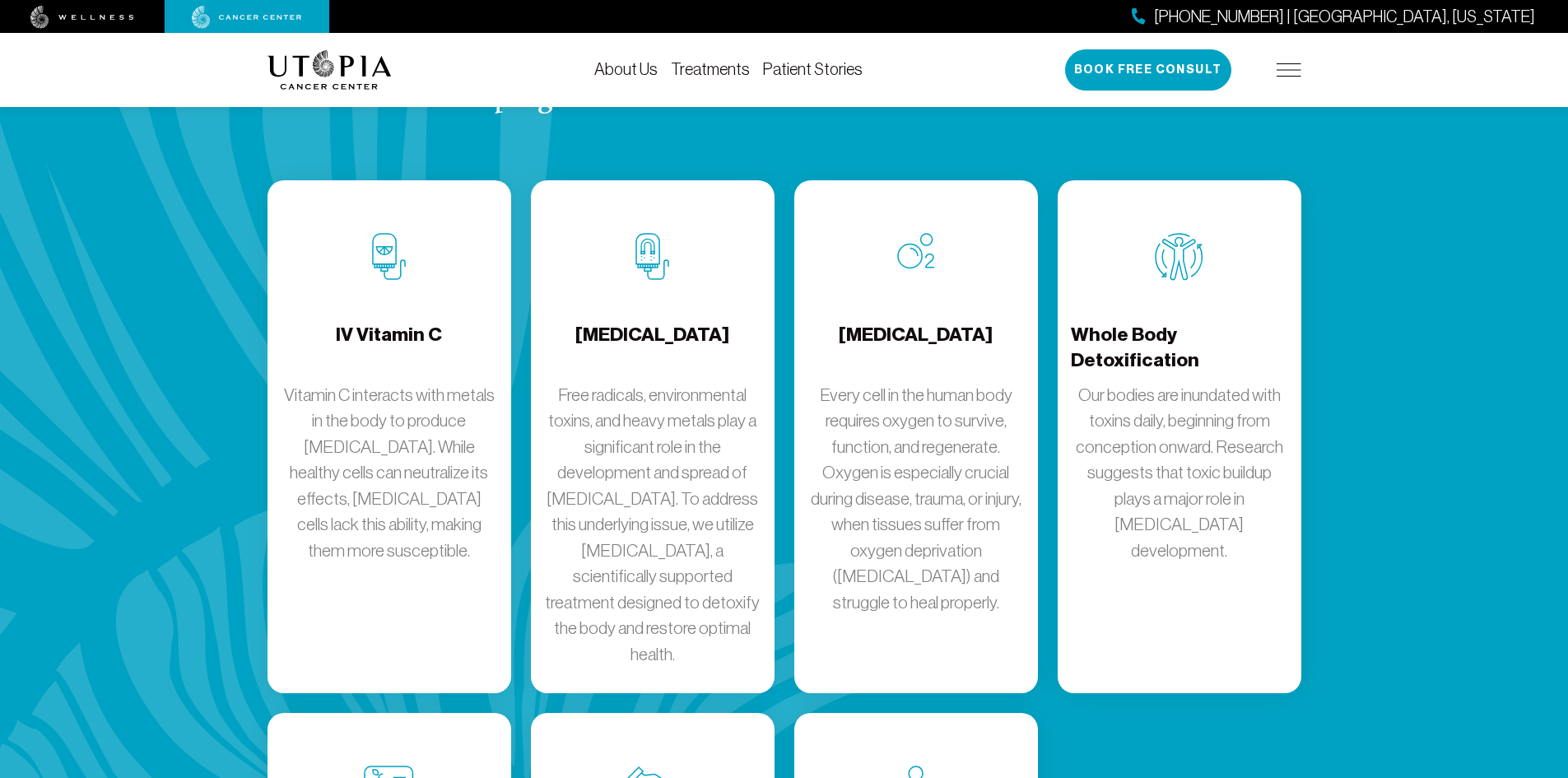
click at [274, 181] on div "IV Vitamin C Vitamin C interacts with metals in the body to produce [MEDICAL_DA…" at bounding box center [389, 437] width 244 height 513
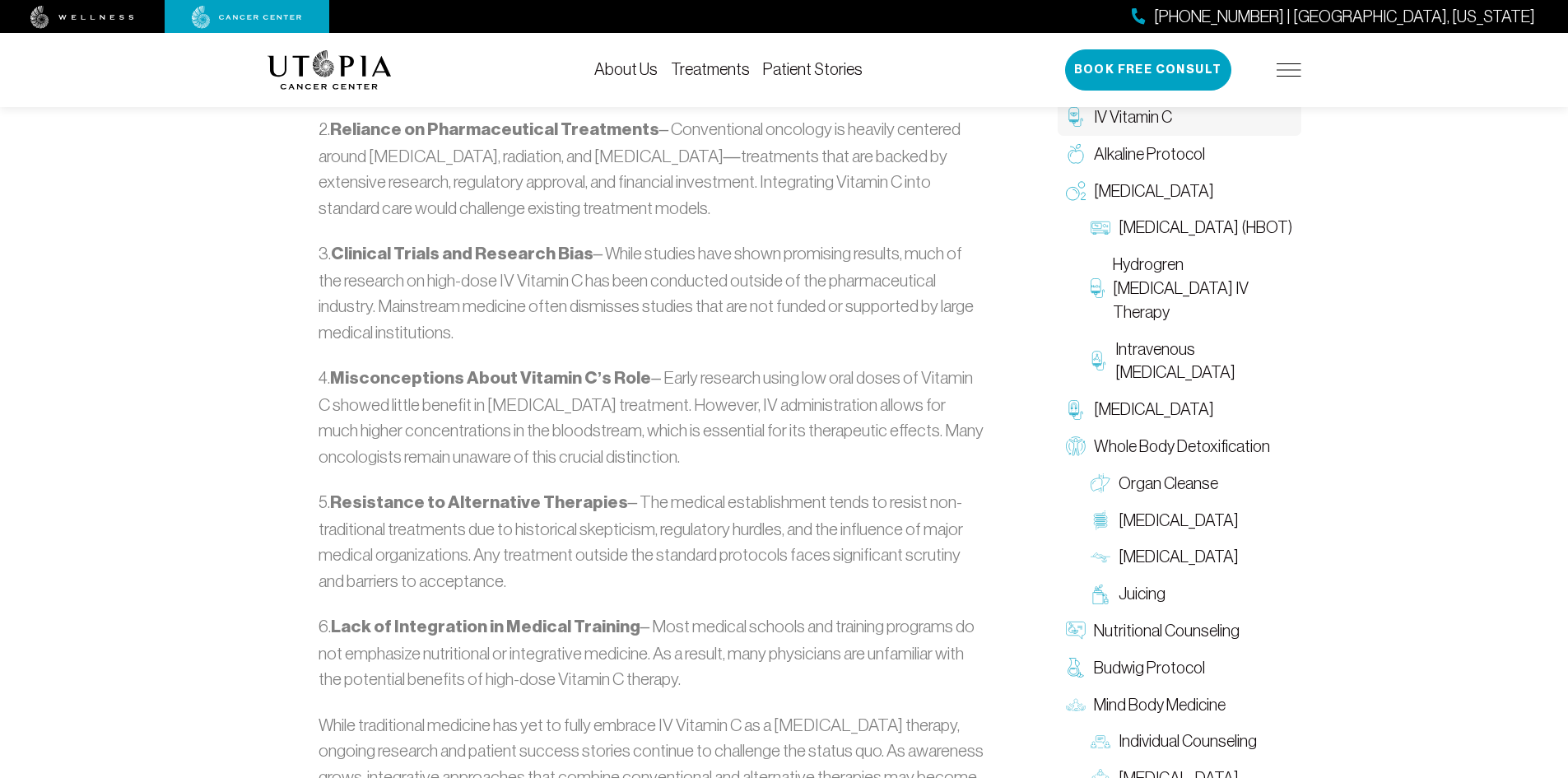
scroll to position [2386, 0]
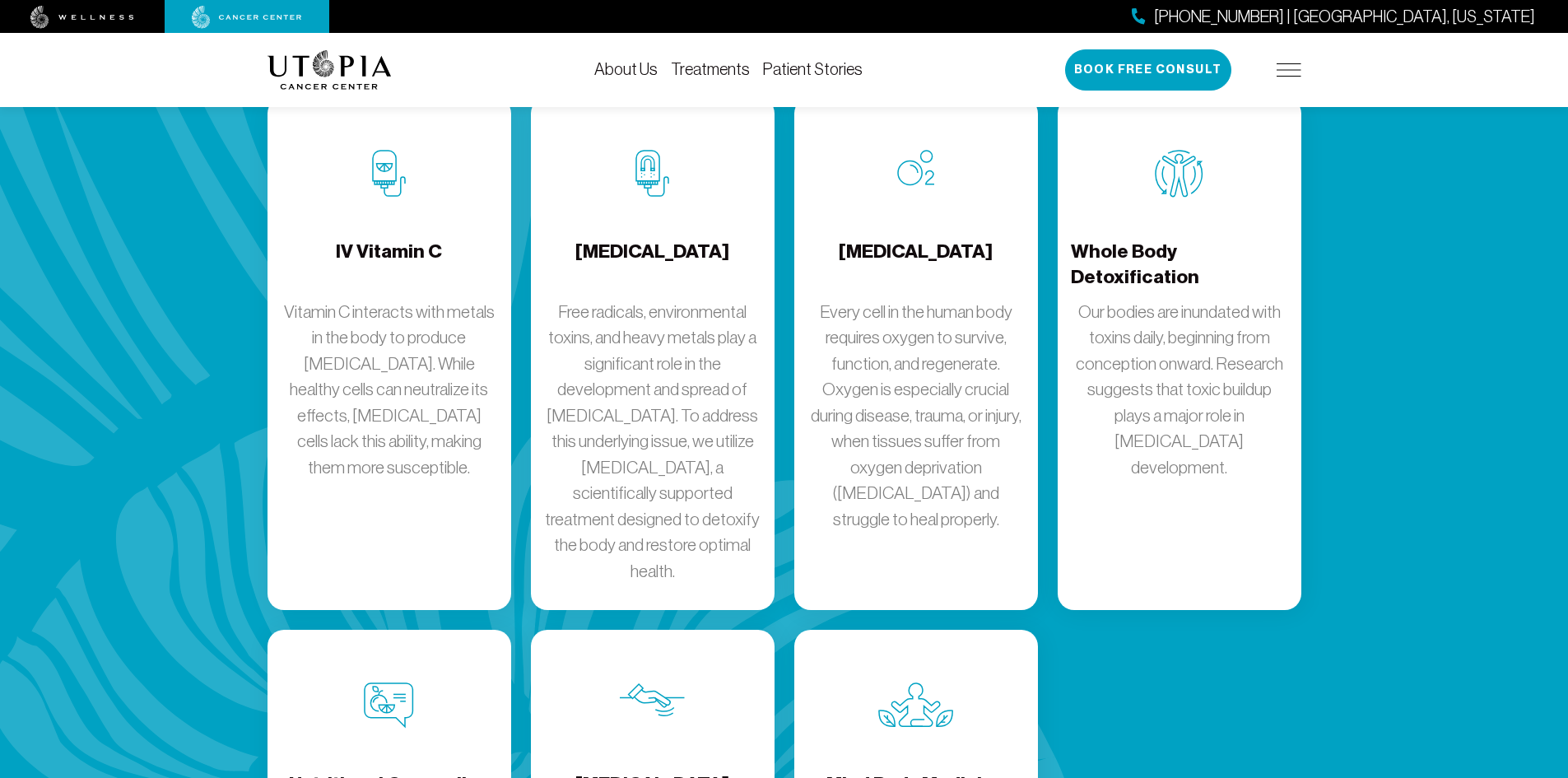
scroll to position [2305, 0]
click at [20, 141] on div "Our comprehensive and unique intensive medical program. See All Treatments IV V…" at bounding box center [784, 641] width 1568 height 1602
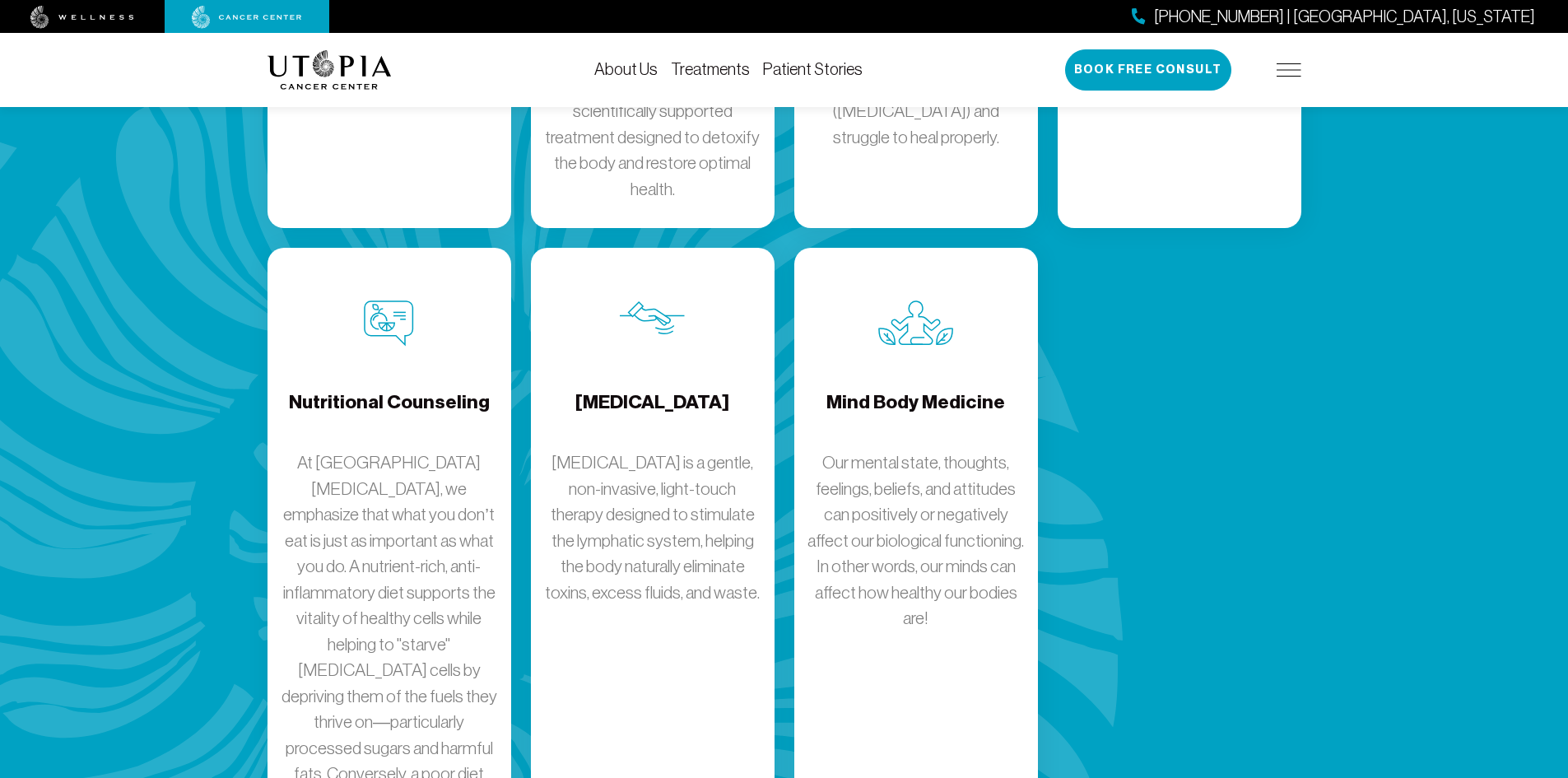
scroll to position [2716, 0]
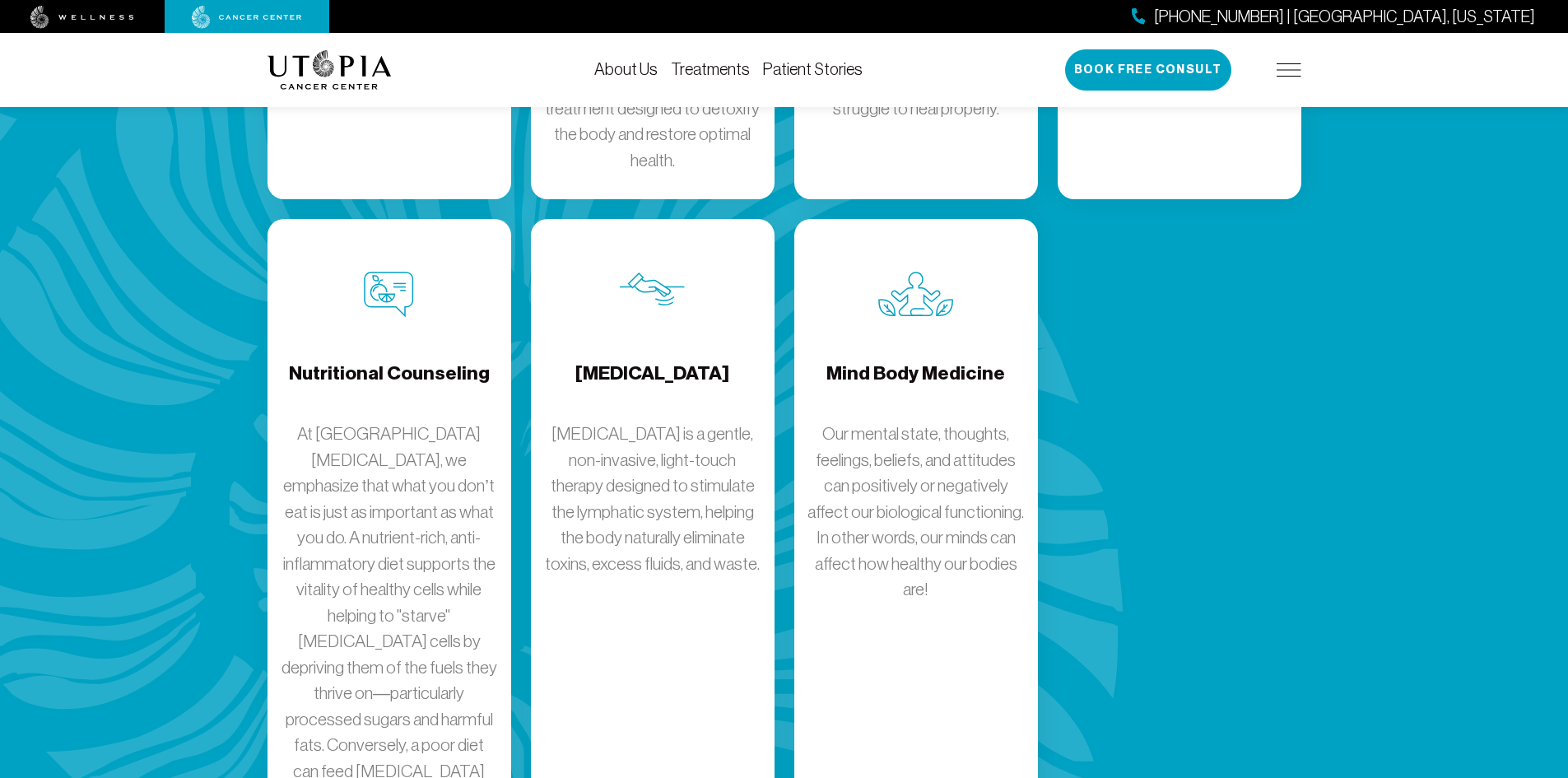
click at [387, 478] on p "At [GEOGRAPHIC_DATA][MEDICAL_DATA], we emphasize that what you don’t eat is jus…" at bounding box center [389, 641] width 217 height 441
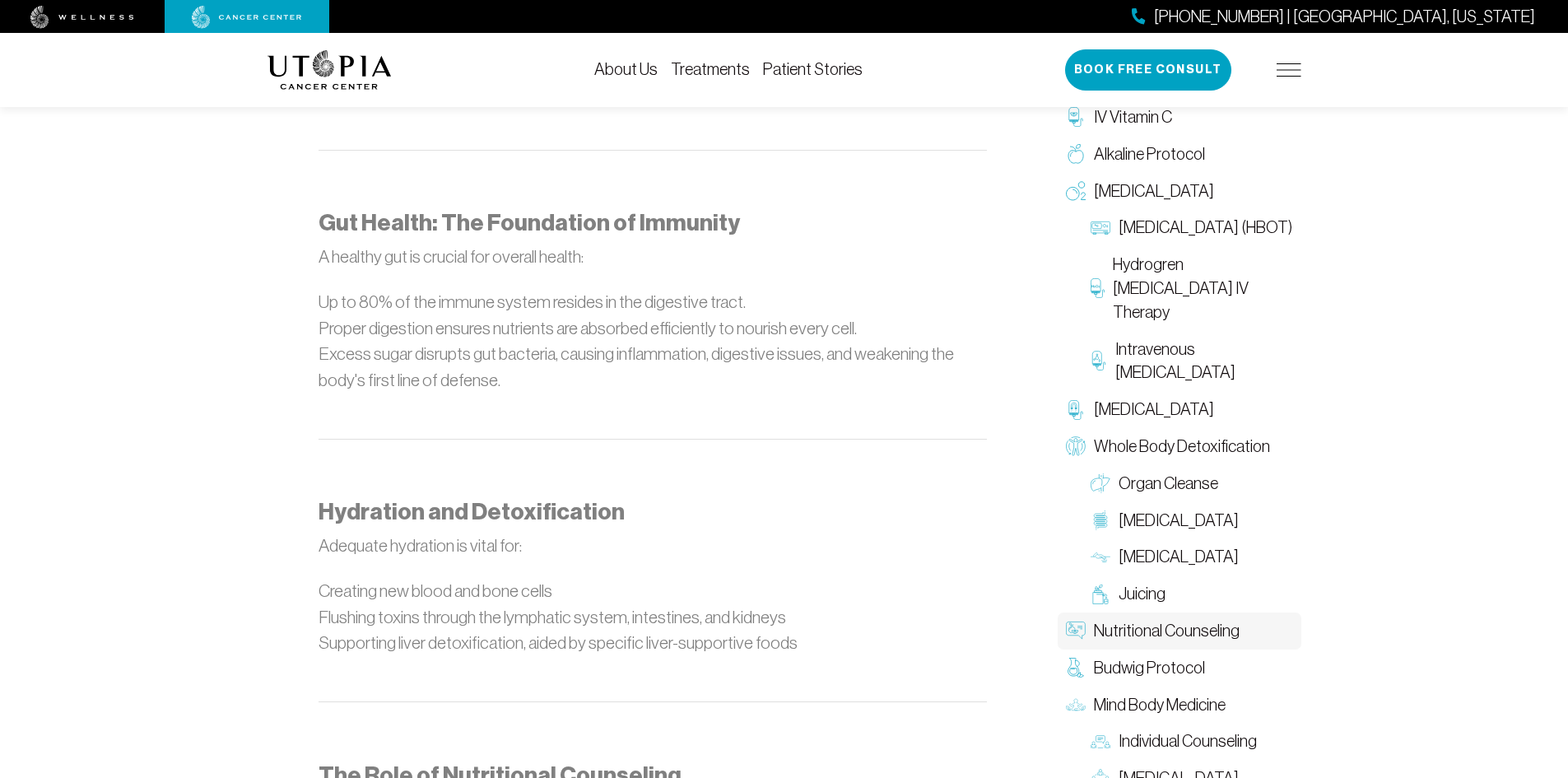
scroll to position [2058, 0]
drag, startPoint x: 80, startPoint y: 758, endPoint x: 73, endPoint y: 762, distance: 8.1
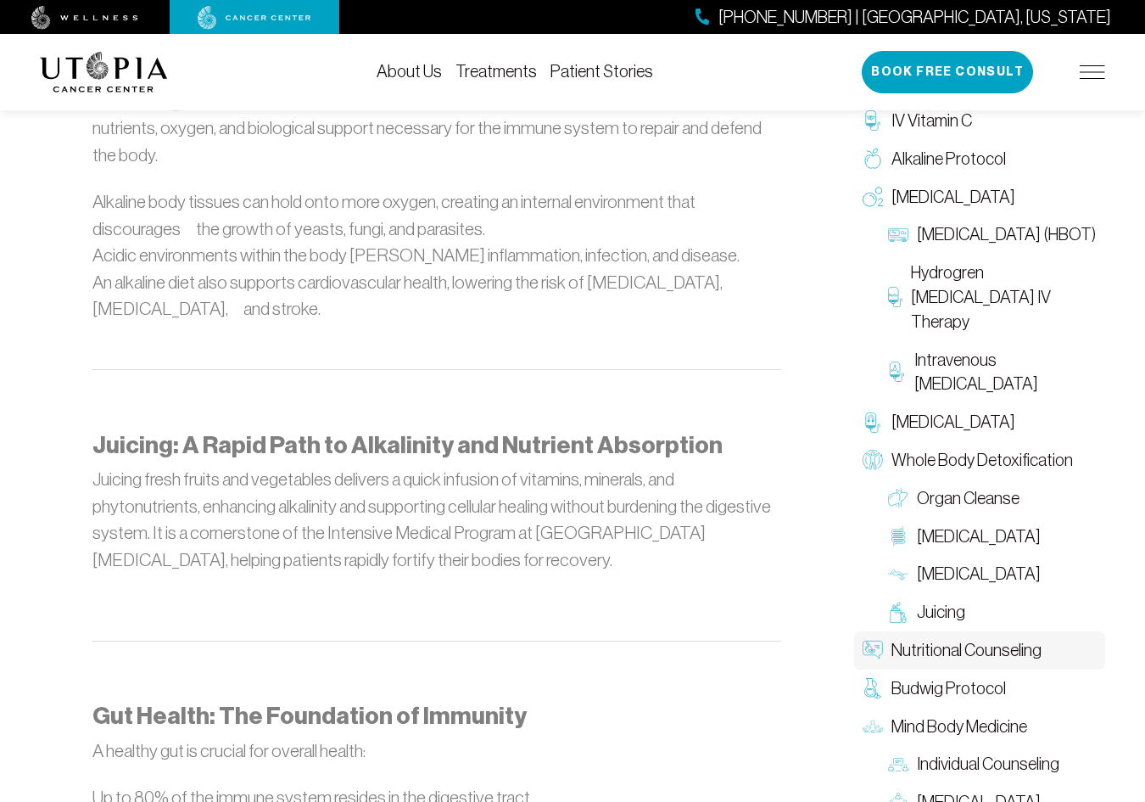
scroll to position [1612, 0]
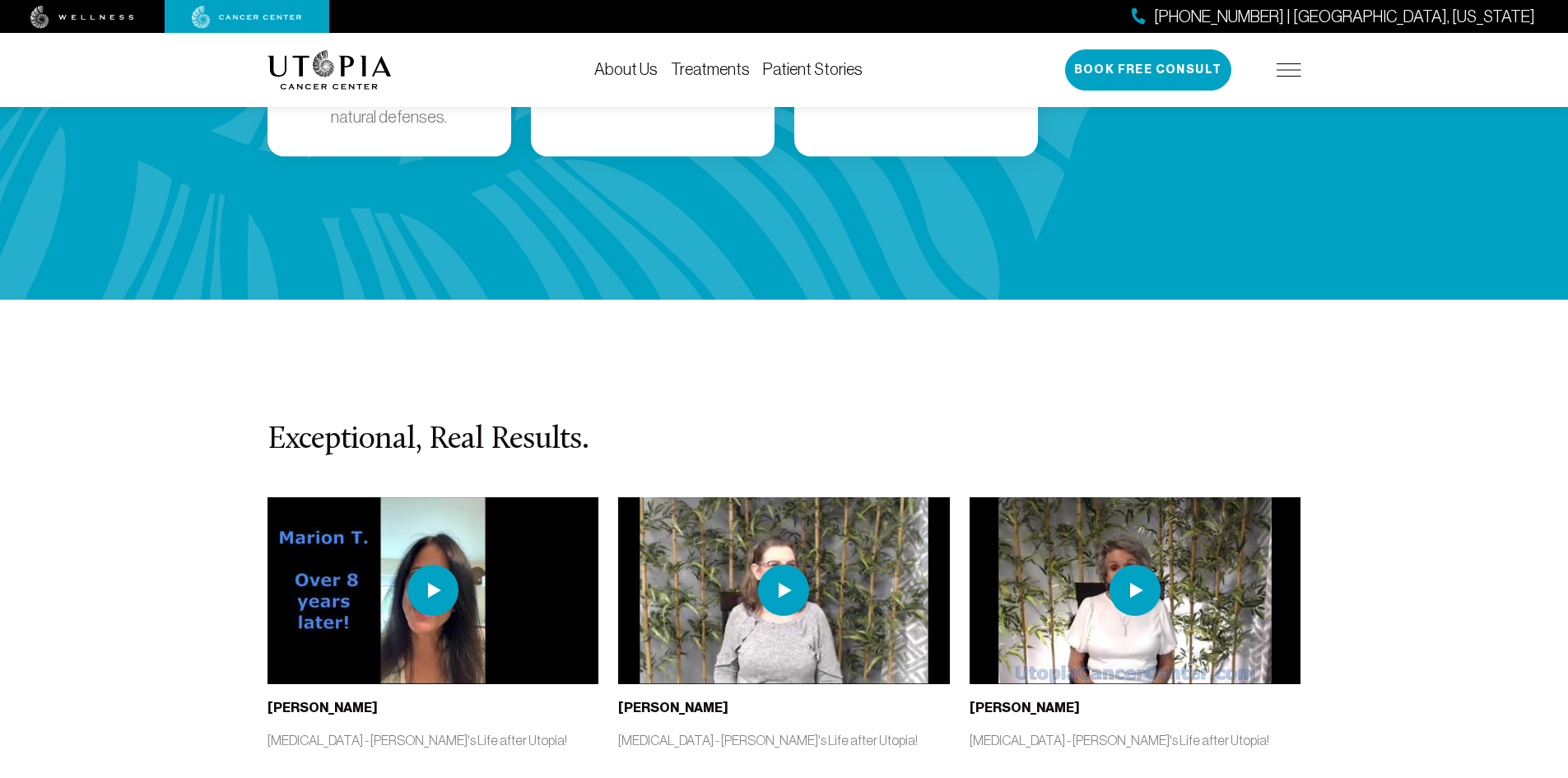
scroll to position [3456, 0]
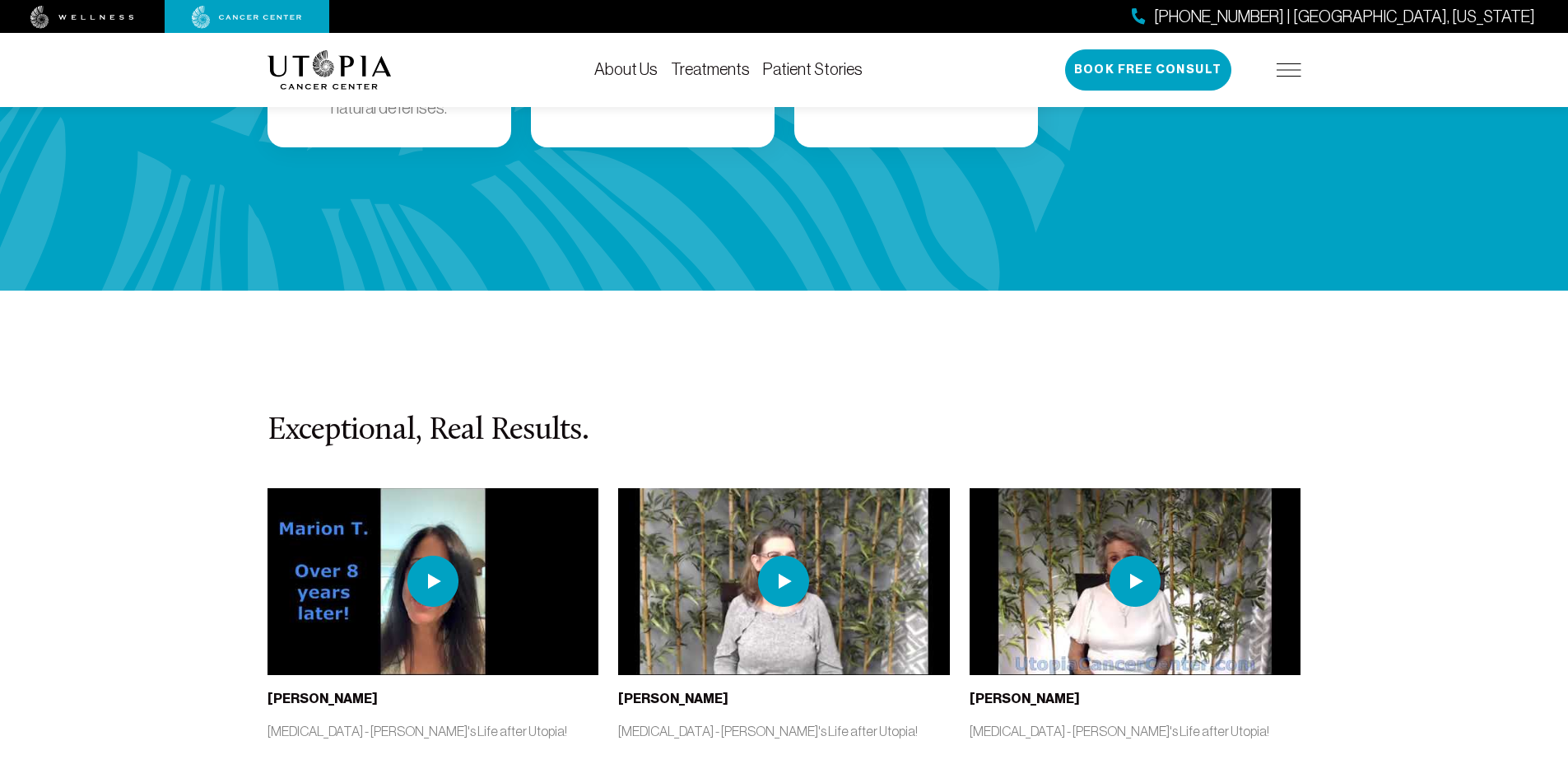
click at [442, 556] on img at bounding box center [433, 581] width 51 height 51
